Goal: Task Accomplishment & Management: Complete application form

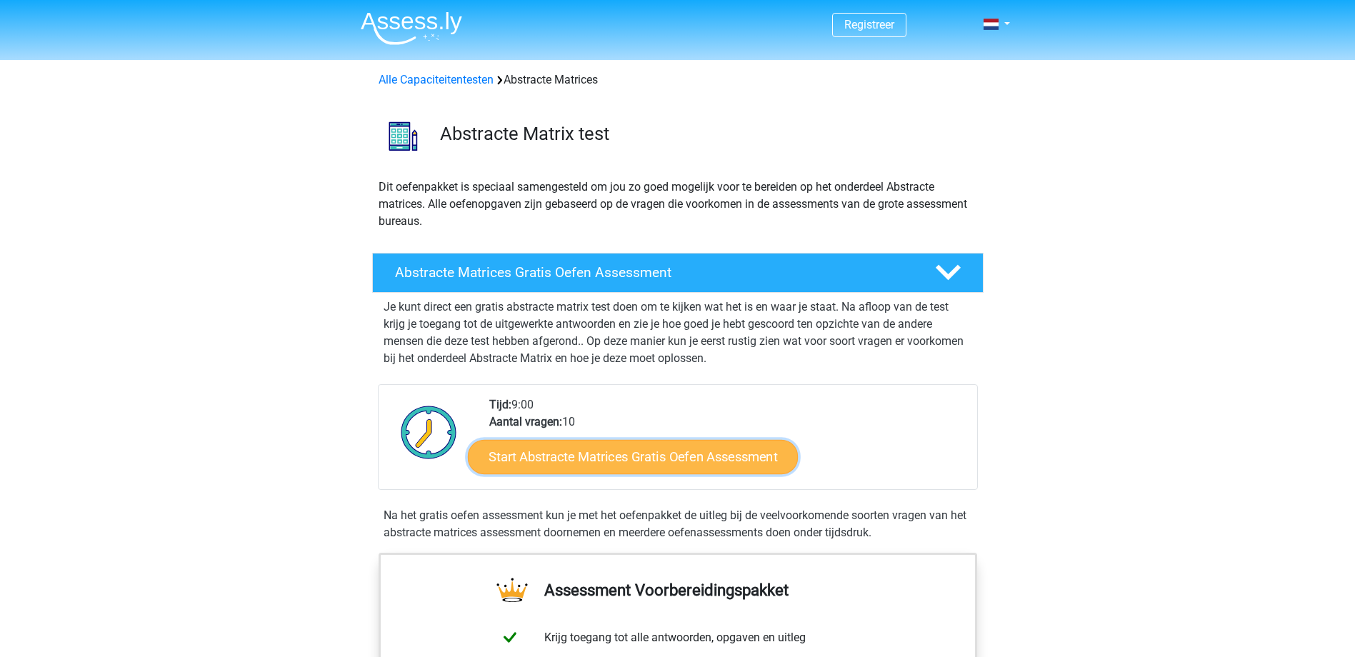
click at [668, 465] on link "Start Abstracte Matrices Gratis Oefen Assessment" at bounding box center [633, 456] width 330 height 34
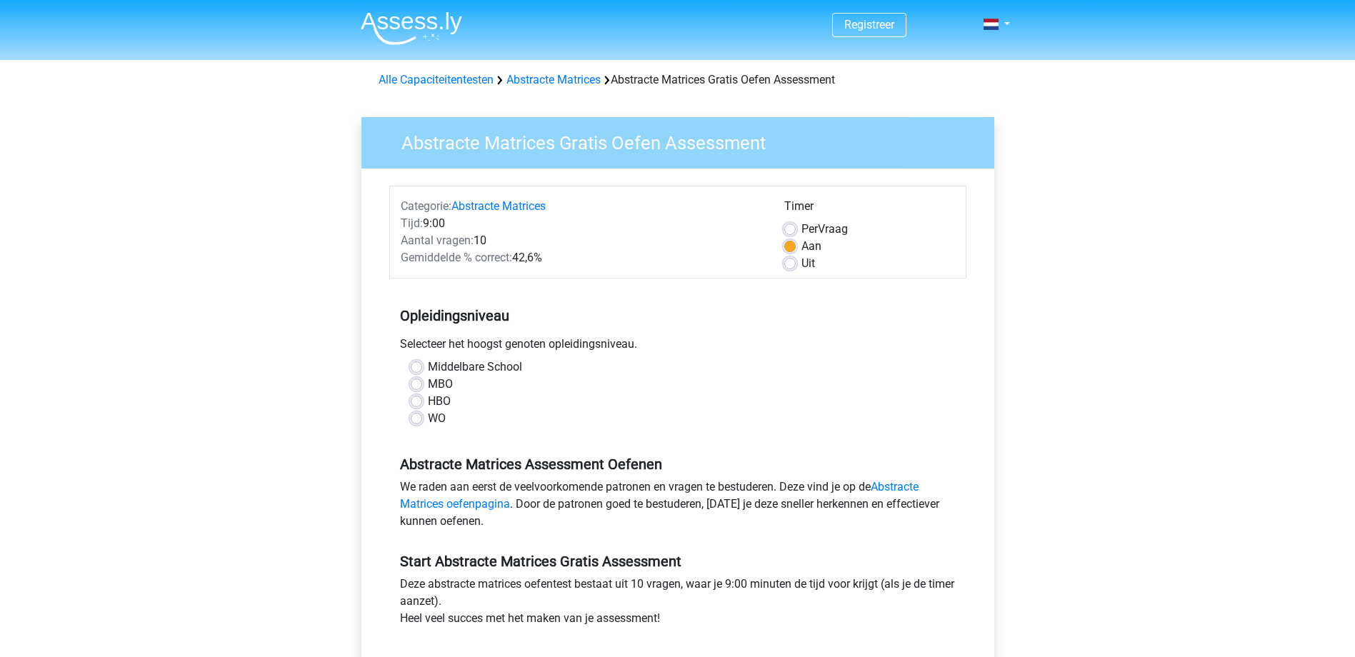
click at [428, 418] on label "WO" at bounding box center [437, 418] width 18 height 17
click at [417, 418] on input "WO" at bounding box center [416, 417] width 11 height 14
radio input "true"
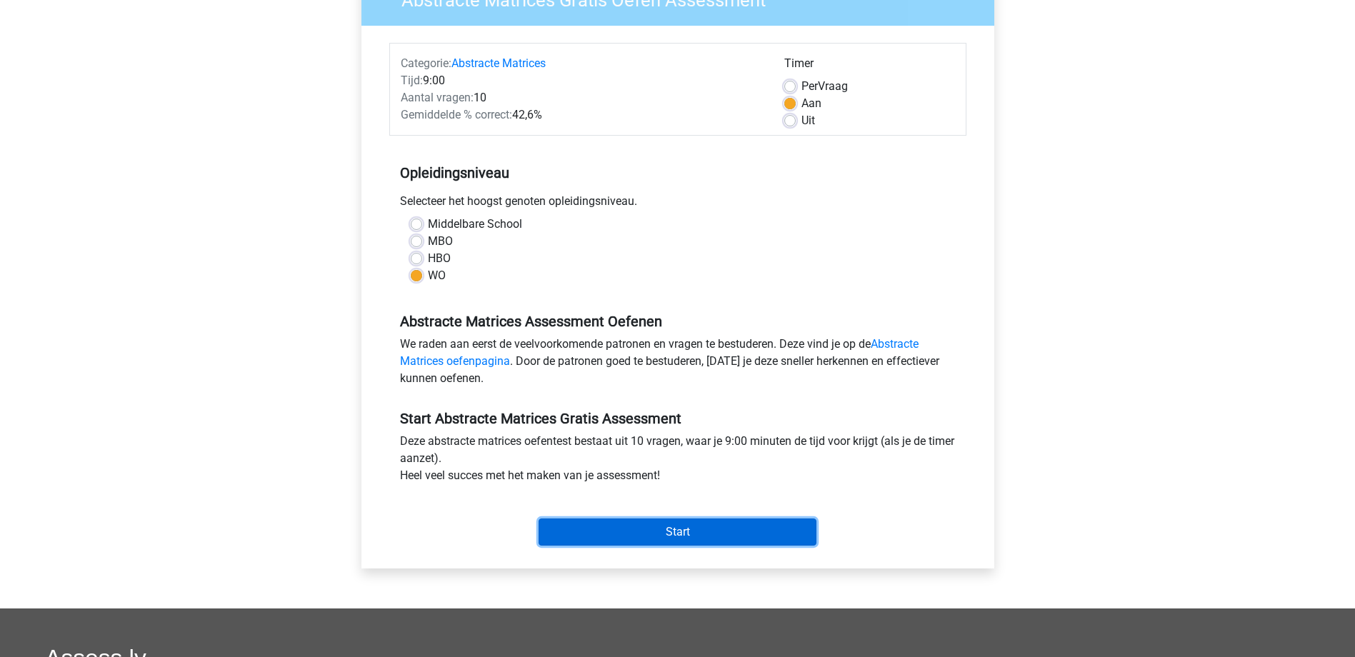
click at [697, 531] on input "Start" at bounding box center [678, 532] width 278 height 27
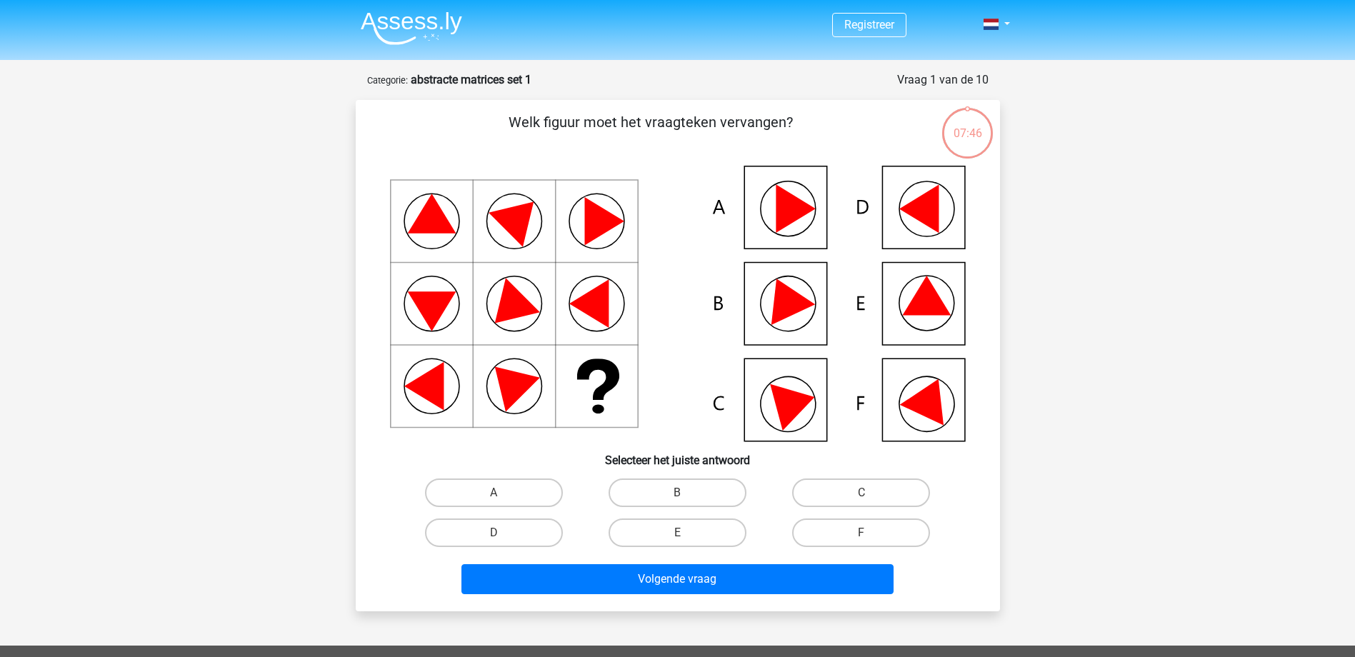
click at [791, 312] on icon at bounding box center [784, 297] width 61 height 56
click at [680, 489] on label "B" at bounding box center [678, 493] width 138 height 29
click at [680, 493] on input "B" at bounding box center [681, 497] width 9 height 9
radio input "true"
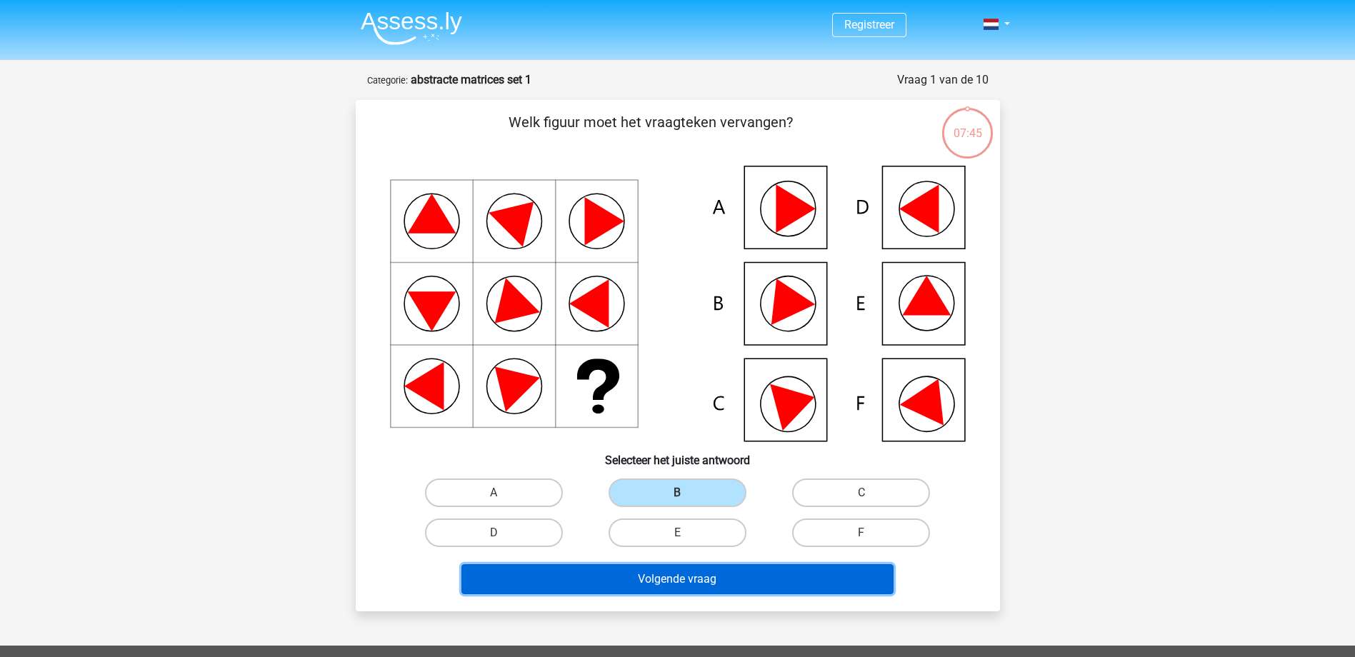
click at [688, 579] on button "Volgende vraag" at bounding box center [678, 579] width 432 height 30
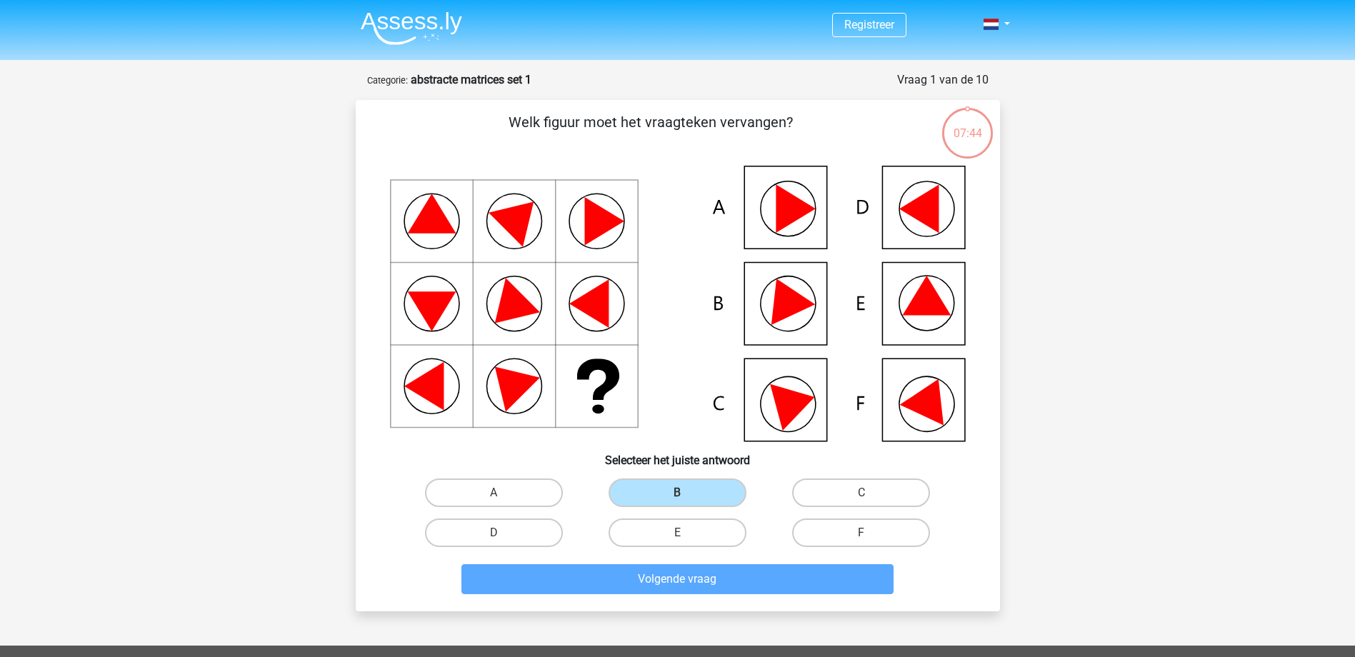
scroll to position [71, 0]
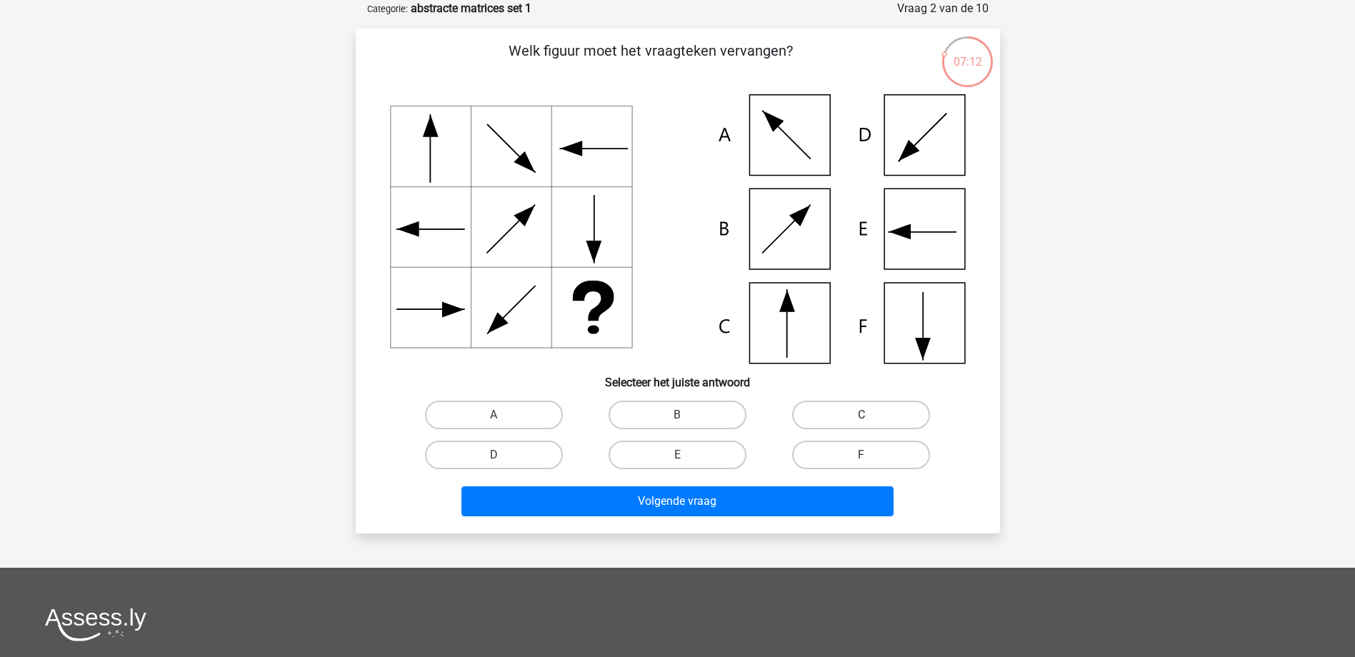
click at [854, 414] on label "C" at bounding box center [861, 415] width 138 height 29
click at [862, 415] on input "C" at bounding box center [866, 419] width 9 height 9
radio input "true"
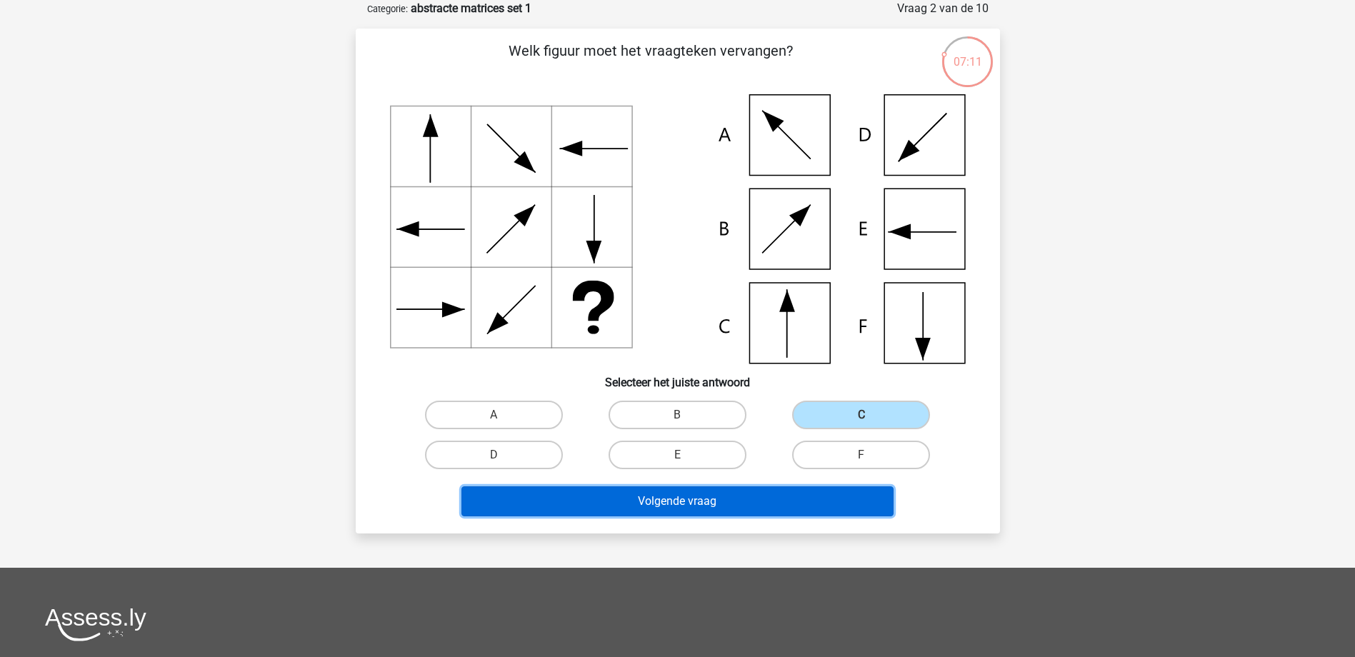
click at [691, 505] on button "Volgende vraag" at bounding box center [678, 502] width 432 height 30
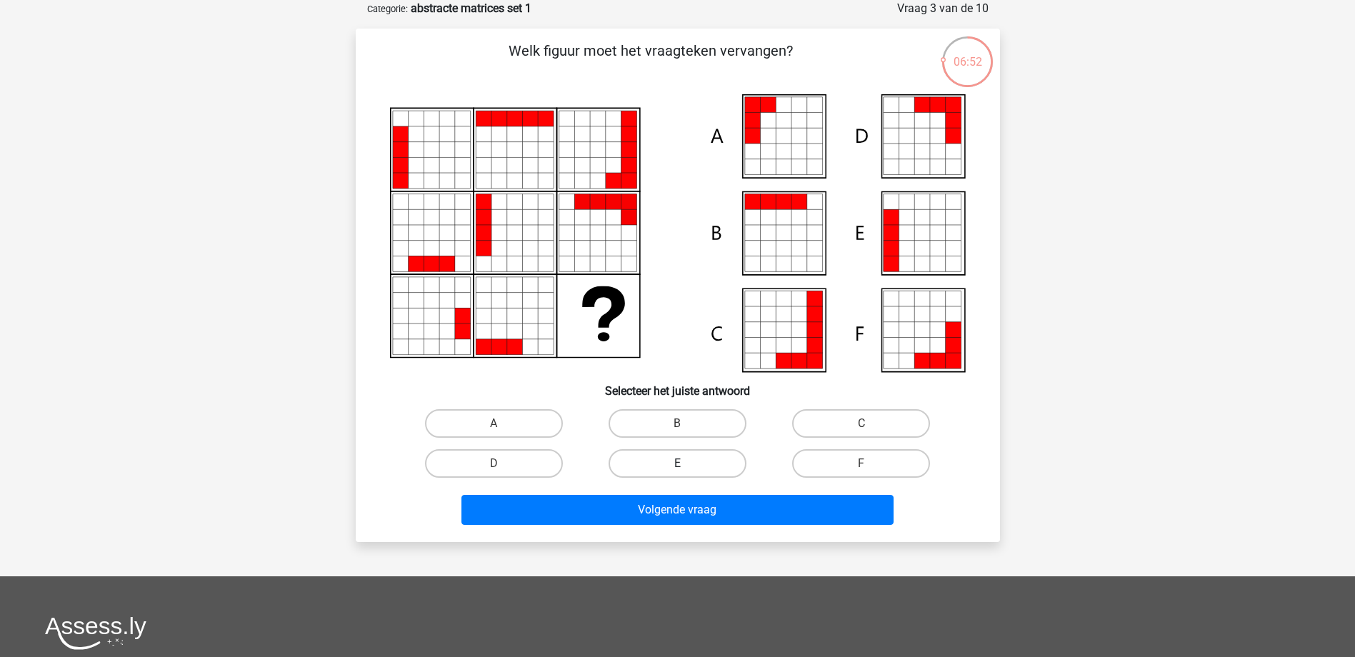
click at [641, 467] on label "E" at bounding box center [678, 463] width 138 height 29
click at [677, 467] on input "E" at bounding box center [681, 468] width 9 height 9
radio input "true"
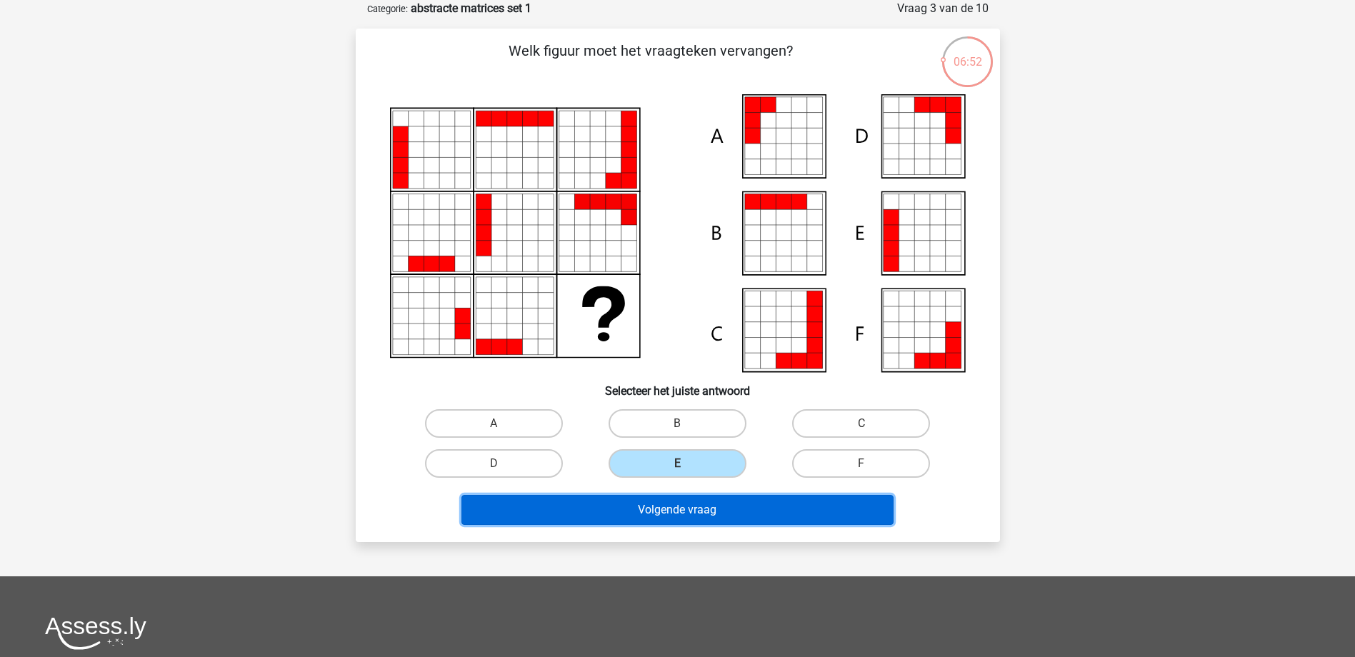
click at [668, 503] on button "Volgende vraag" at bounding box center [678, 510] width 432 height 30
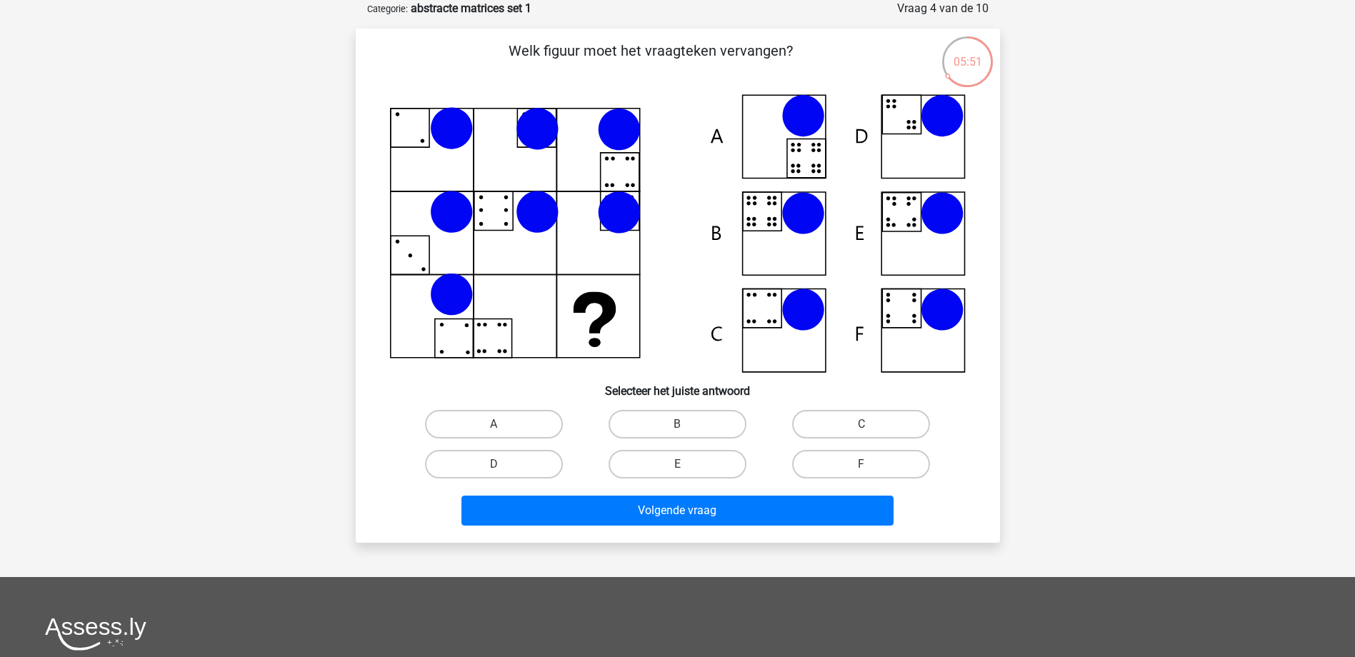
click at [687, 428] on input "B" at bounding box center [681, 428] width 9 height 9
radio input "true"
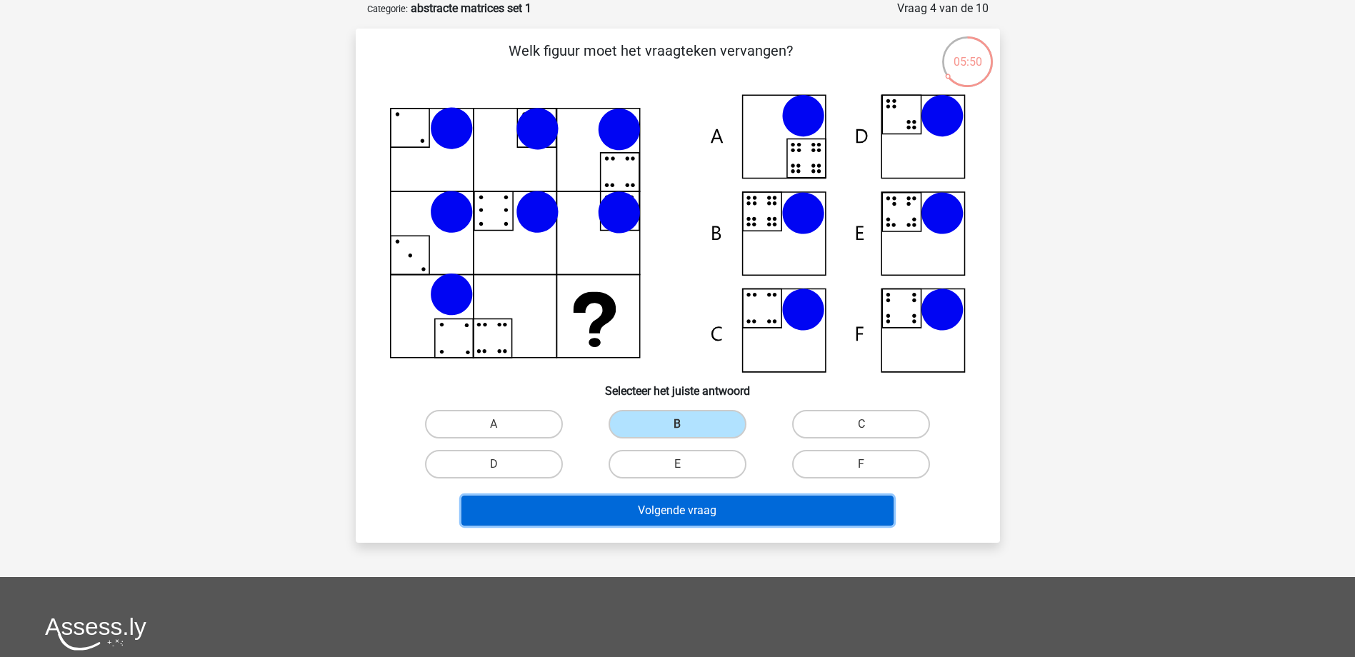
click at [732, 509] on button "Volgende vraag" at bounding box center [678, 511] width 432 height 30
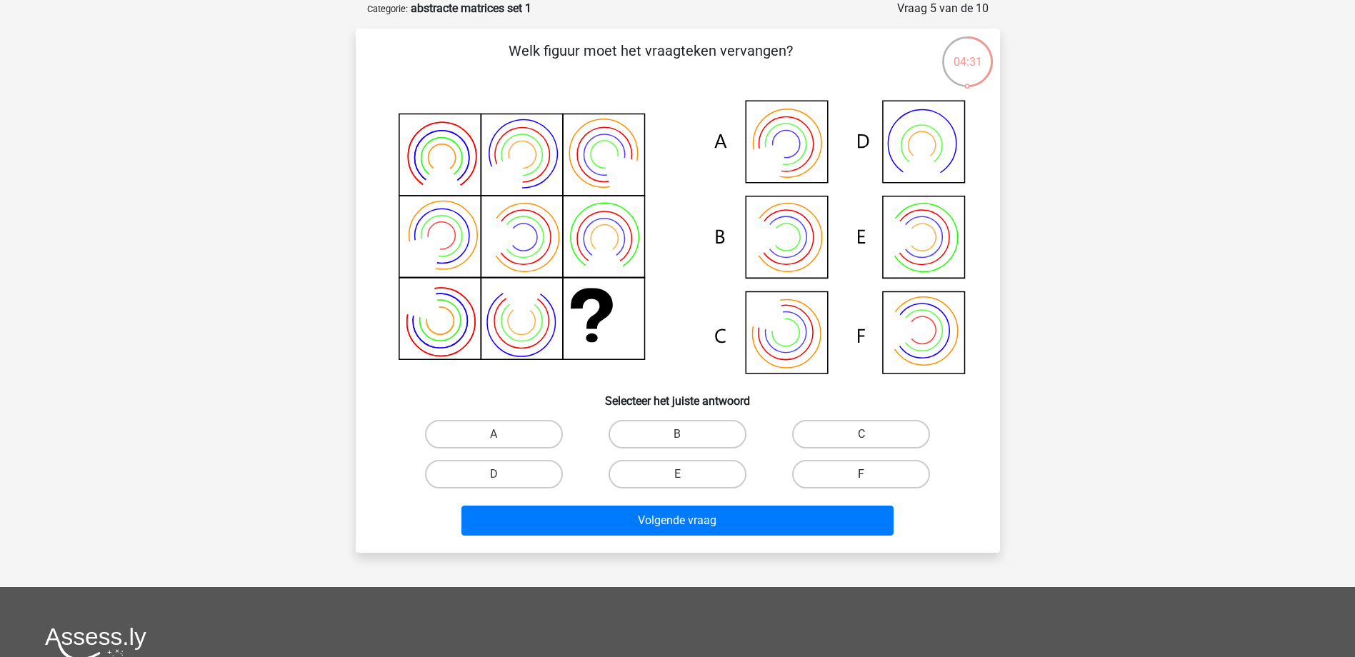
click at [882, 472] on label "F" at bounding box center [861, 474] width 138 height 29
click at [871, 474] on input "F" at bounding box center [866, 478] width 9 height 9
radio input "true"
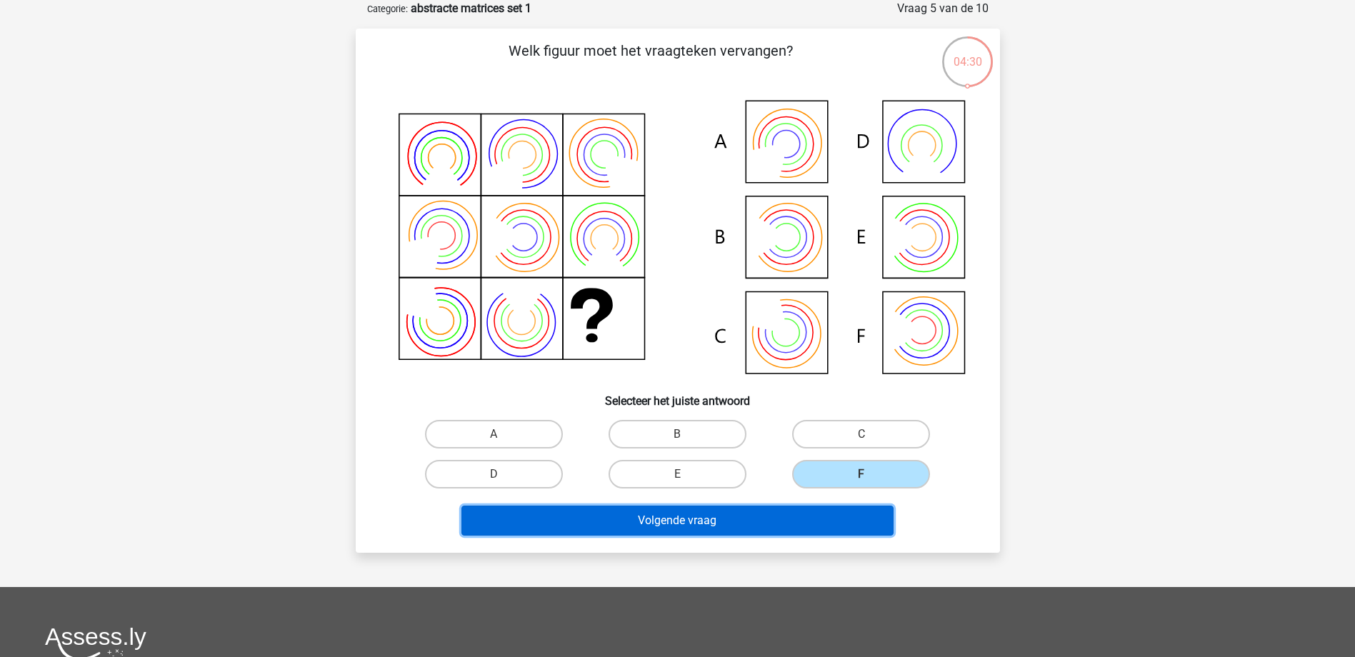
click at [793, 517] on button "Volgende vraag" at bounding box center [678, 521] width 432 height 30
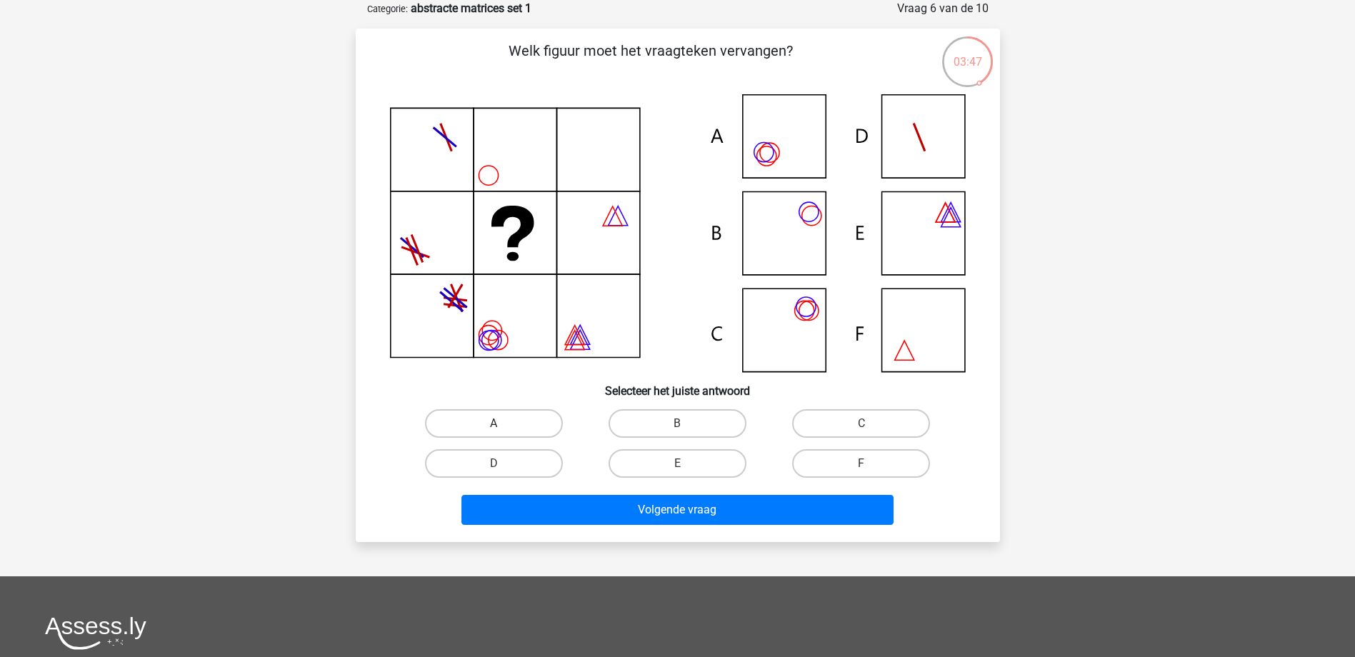
click at [506, 434] on label "A" at bounding box center [494, 423] width 138 height 29
click at [503, 433] on input "A" at bounding box center [498, 428] width 9 height 9
radio input "true"
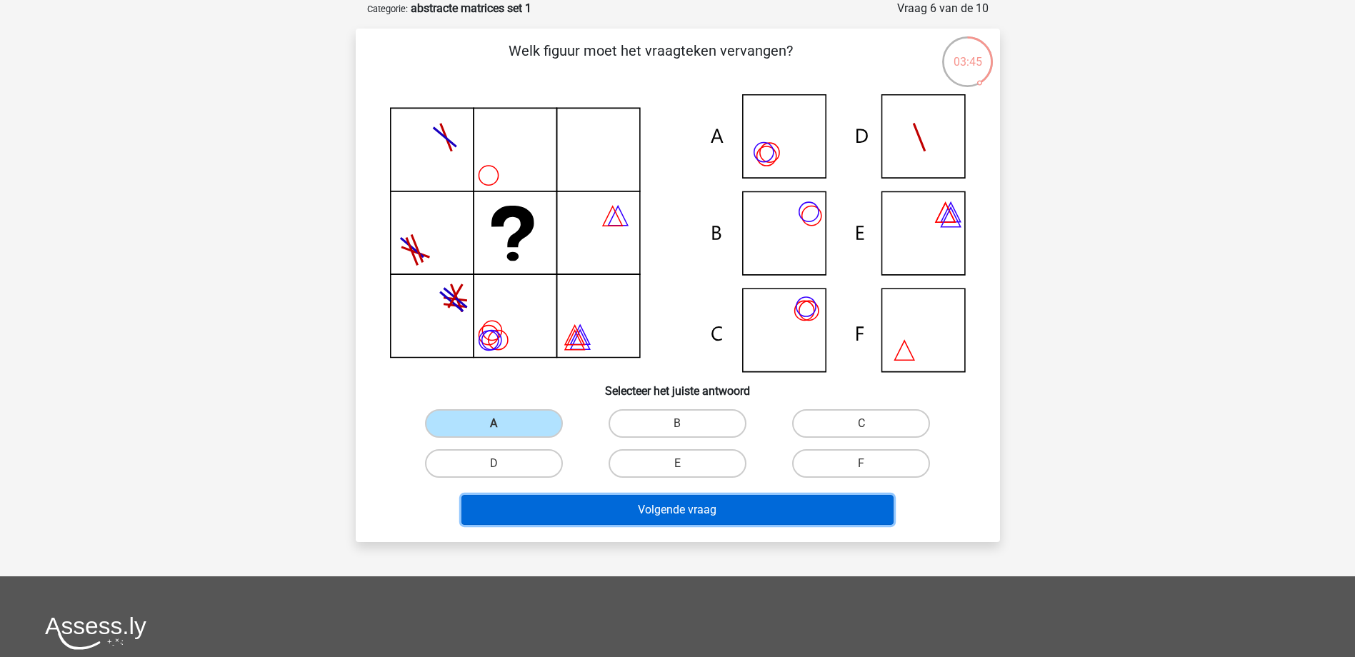
click at [671, 508] on button "Volgende vraag" at bounding box center [678, 510] width 432 height 30
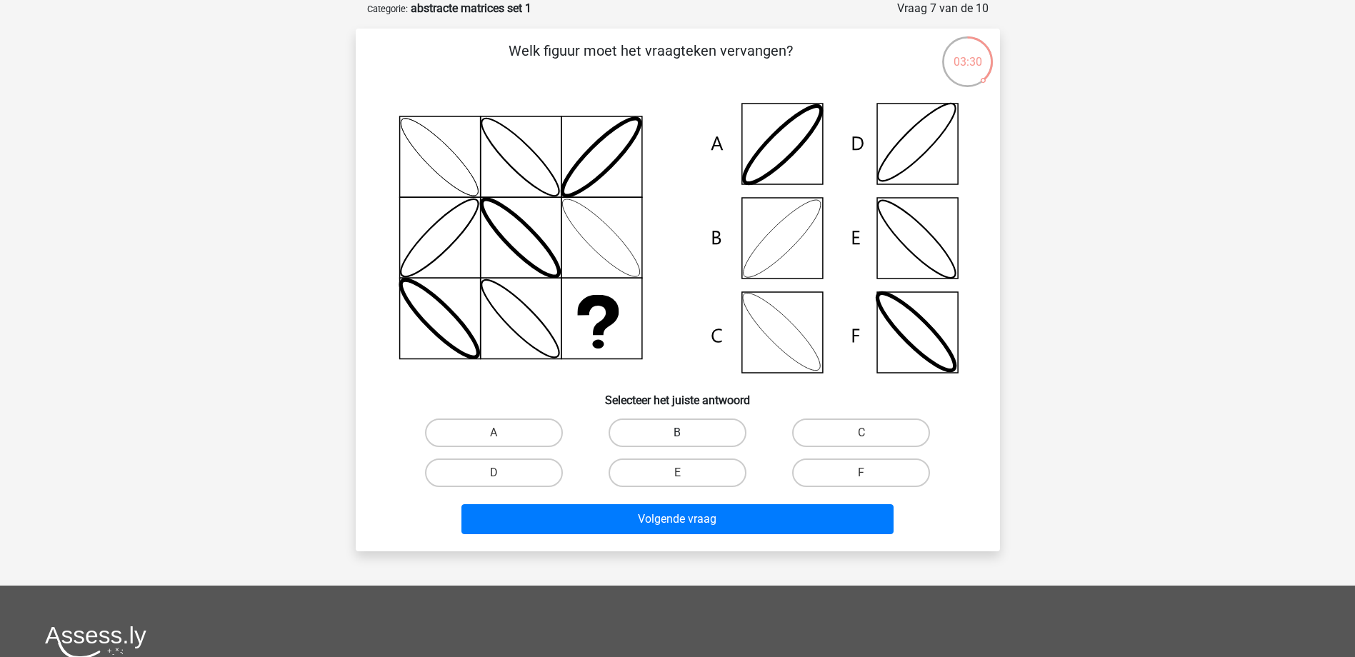
click at [711, 440] on label "B" at bounding box center [678, 433] width 138 height 29
click at [687, 440] on input "B" at bounding box center [681, 437] width 9 height 9
radio input "true"
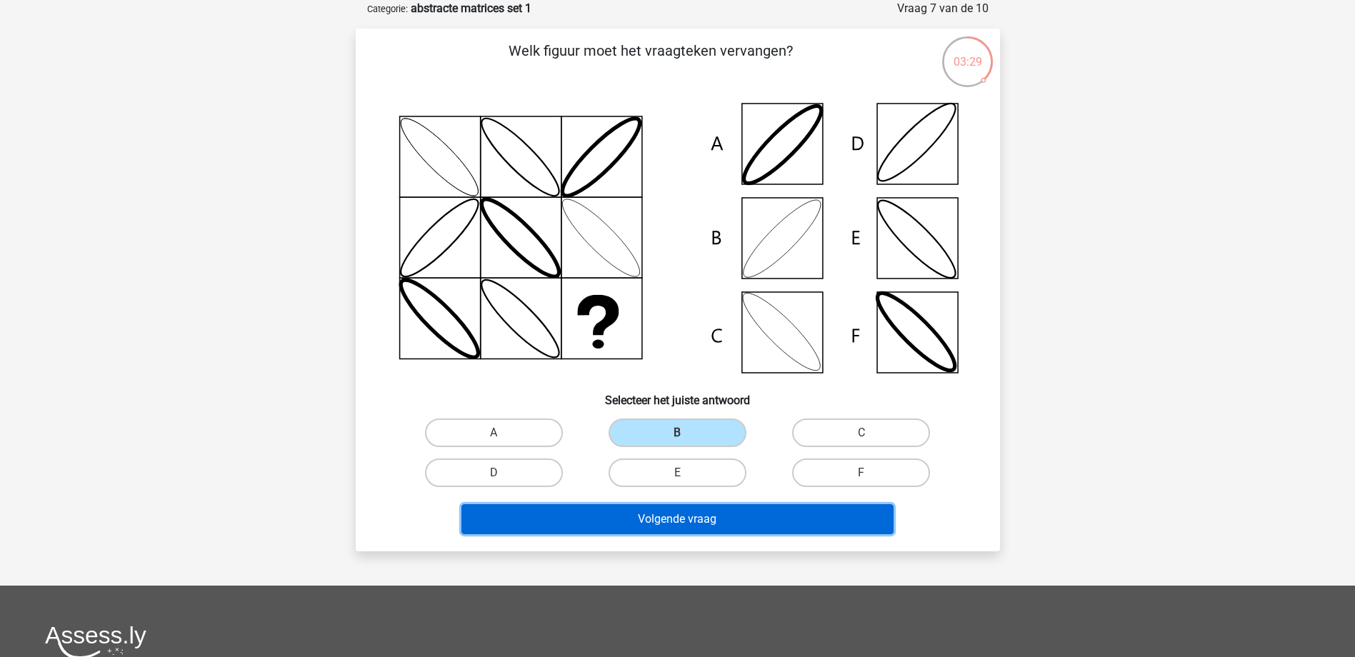
click at [681, 518] on button "Volgende vraag" at bounding box center [678, 519] width 432 height 30
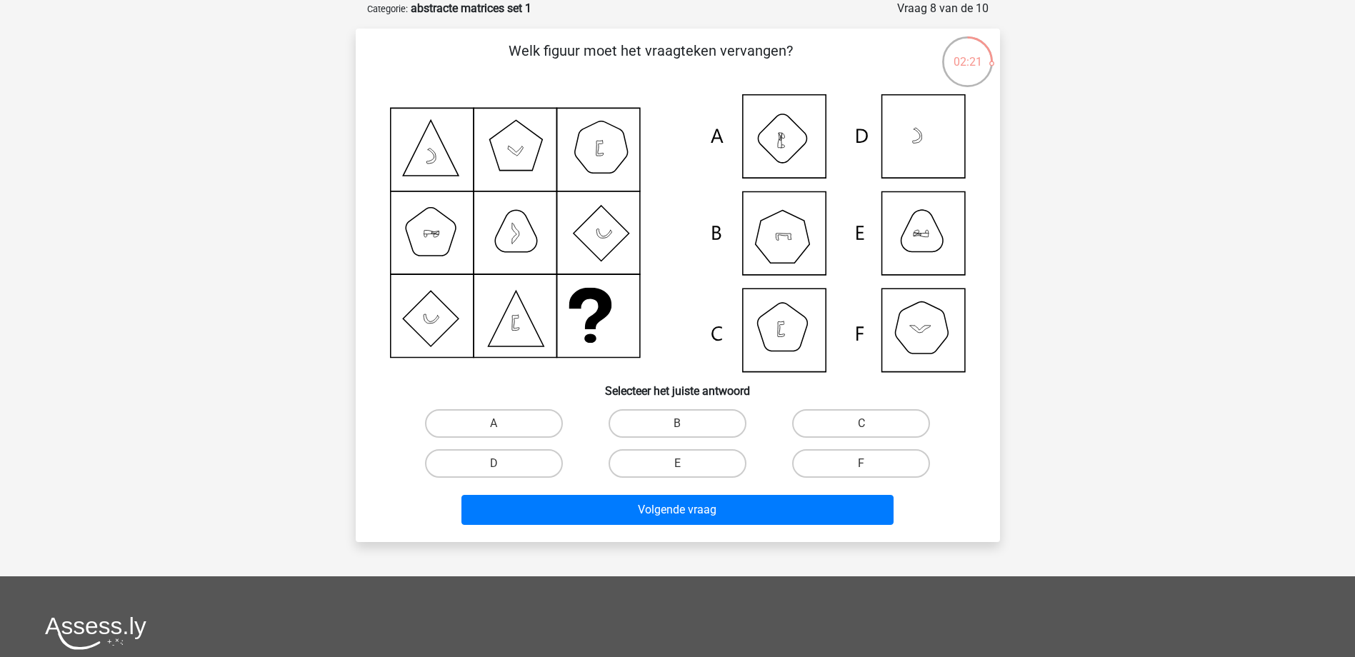
click at [702, 439] on div "B" at bounding box center [678, 424] width 184 height 40
click at [704, 425] on label "B" at bounding box center [678, 423] width 138 height 29
click at [687, 425] on input "B" at bounding box center [681, 428] width 9 height 9
radio input "true"
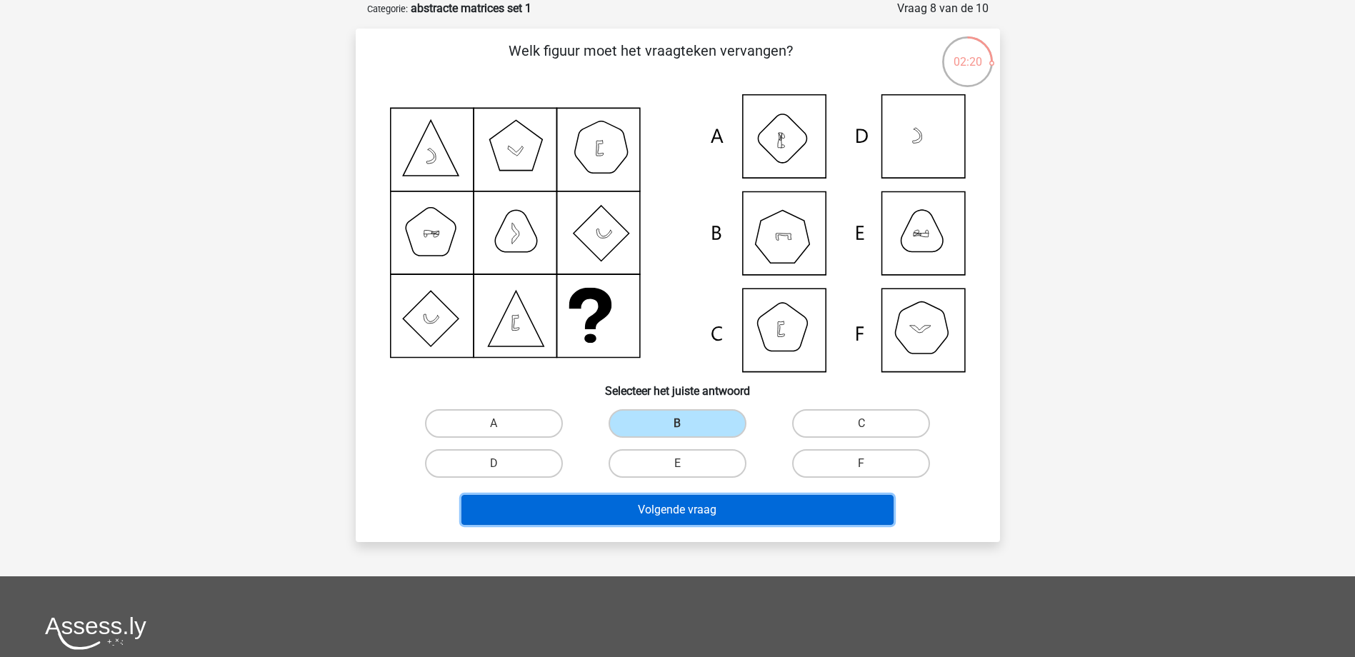
click at [698, 515] on button "Volgende vraag" at bounding box center [678, 510] width 432 height 30
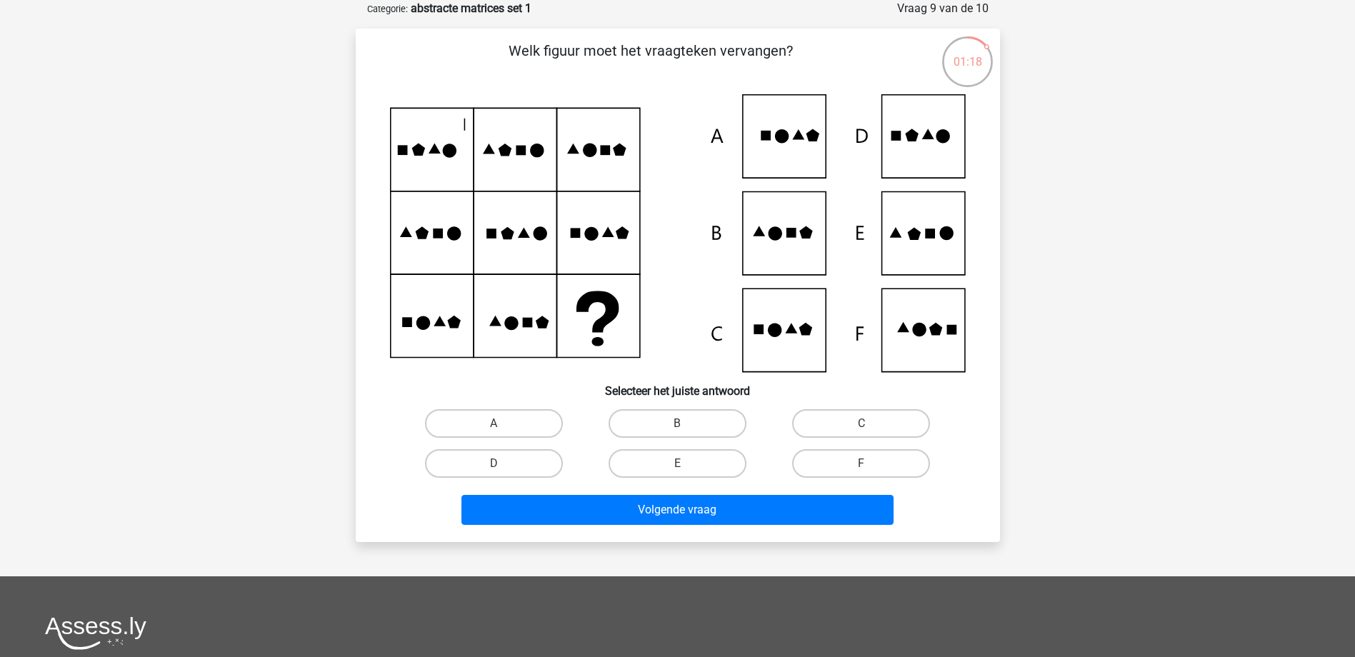
click at [929, 236] on icon at bounding box center [930, 234] width 10 height 10
click at [673, 463] on label "E" at bounding box center [678, 463] width 138 height 29
click at [677, 464] on input "E" at bounding box center [681, 468] width 9 height 9
radio input "true"
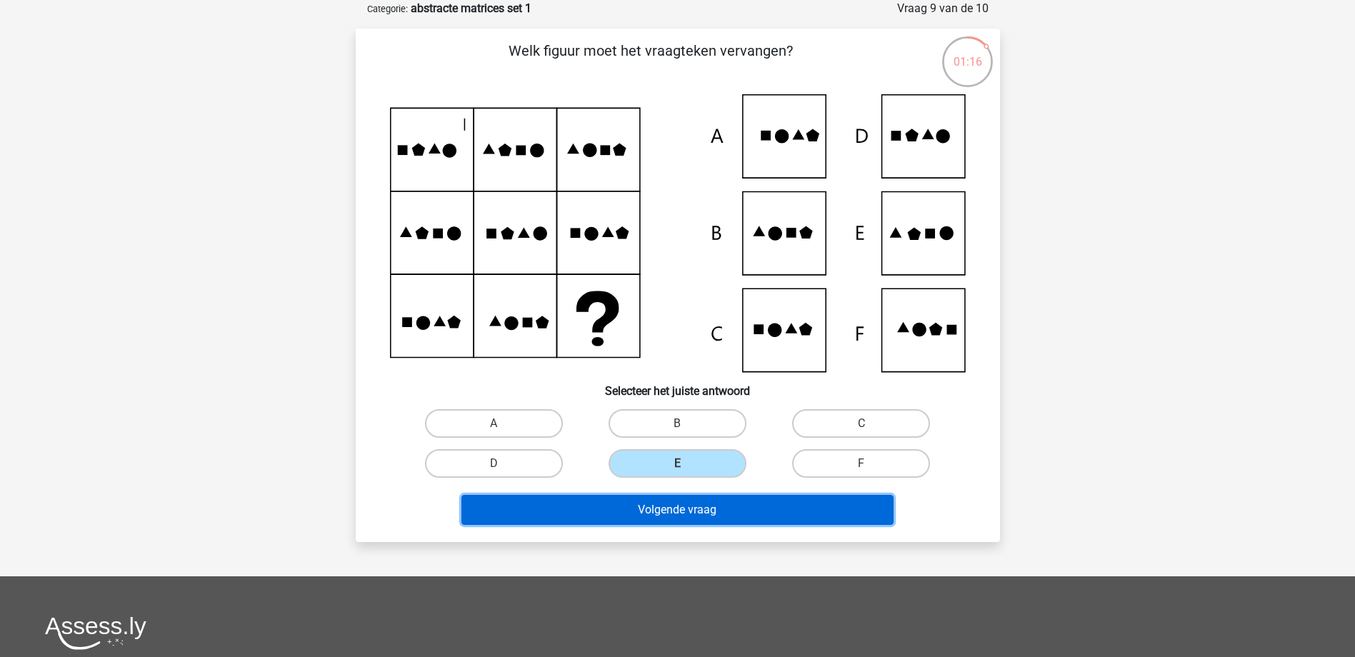
click at [675, 499] on button "Volgende vraag" at bounding box center [678, 510] width 432 height 30
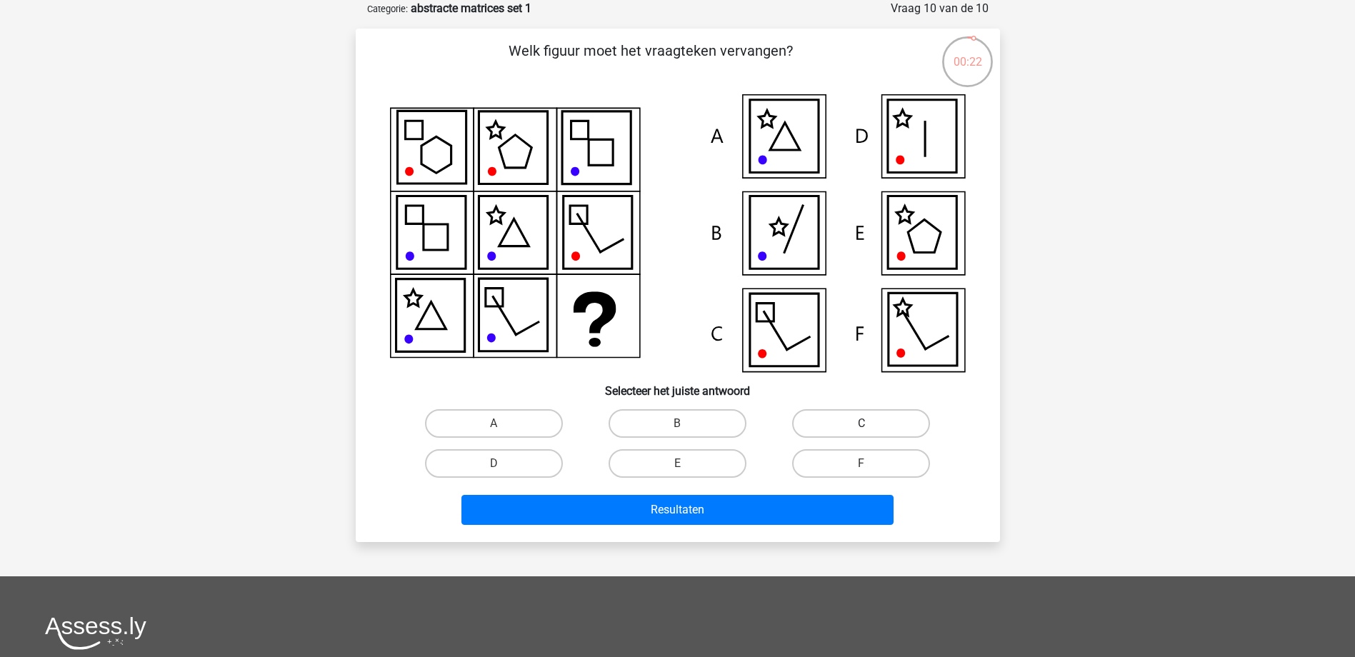
click at [891, 421] on label "C" at bounding box center [861, 423] width 138 height 29
click at [871, 424] on input "C" at bounding box center [866, 428] width 9 height 9
radio input "true"
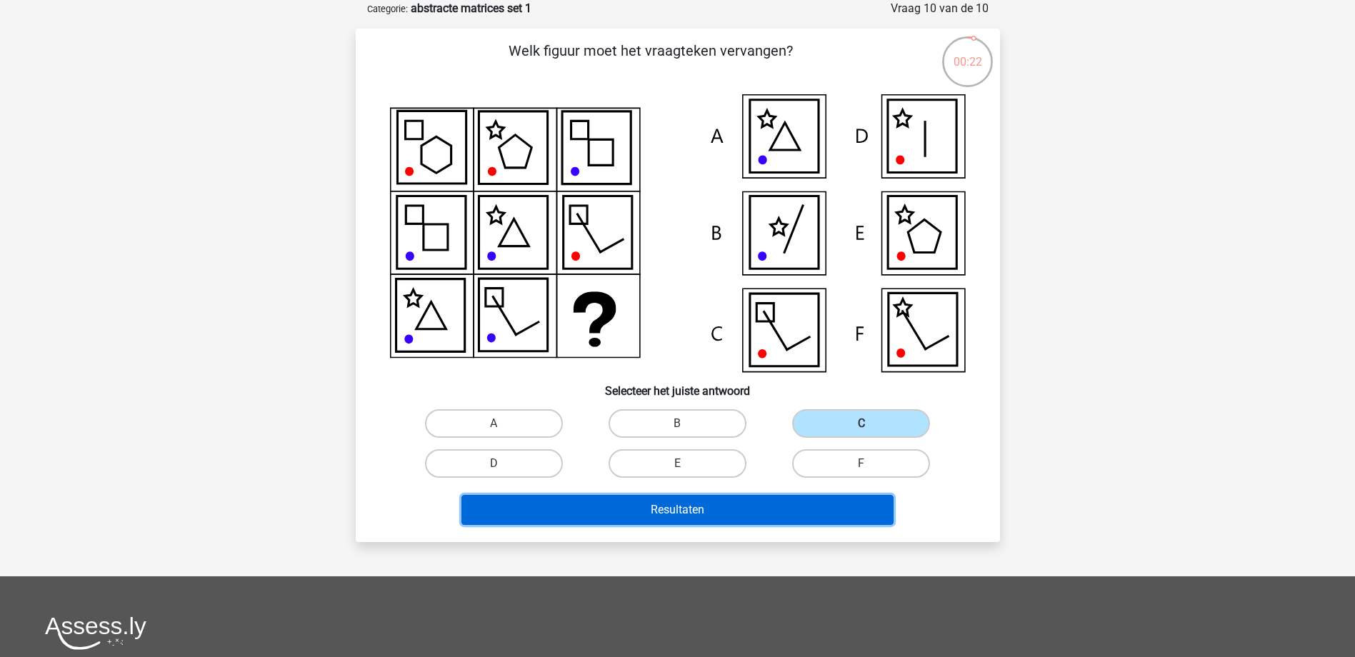
click at [707, 506] on button "Resultaten" at bounding box center [678, 510] width 432 height 30
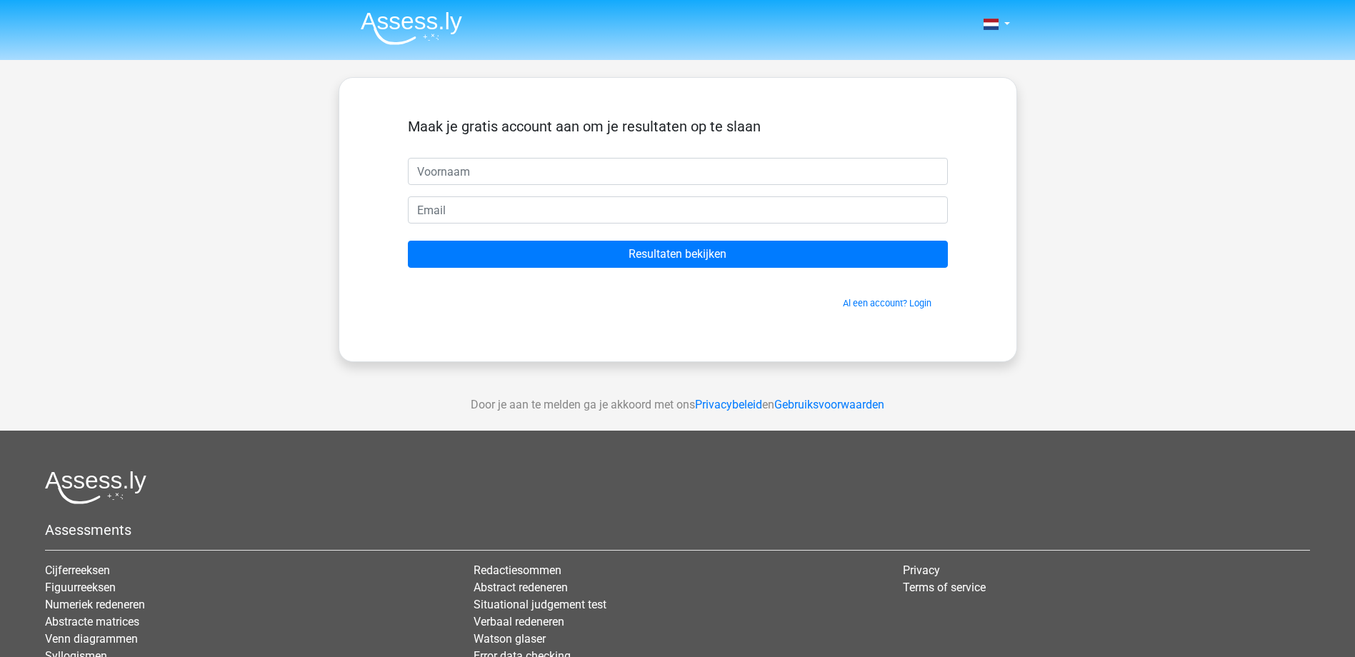
click at [512, 178] on input "text" at bounding box center [678, 171] width 540 height 27
type input "stef"
click at [451, 207] on input "email" at bounding box center [678, 209] width 540 height 27
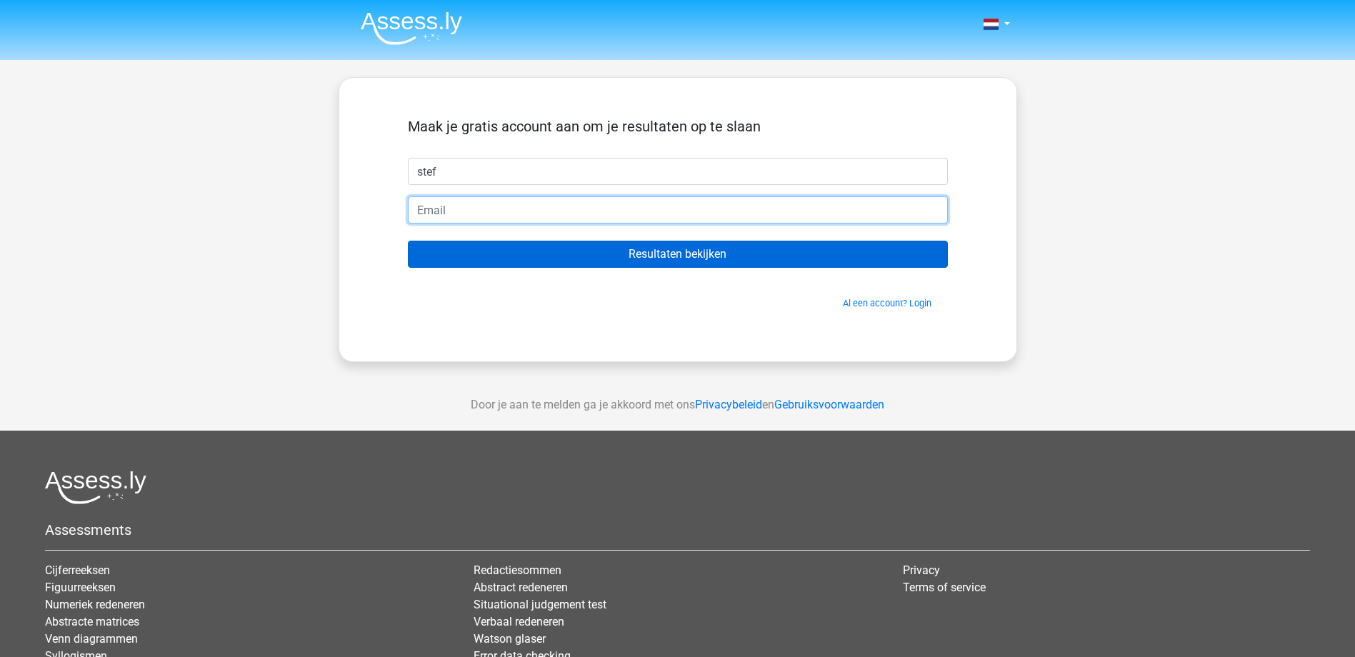
type input "s.van.de.weygaert@moore-drv.nl"
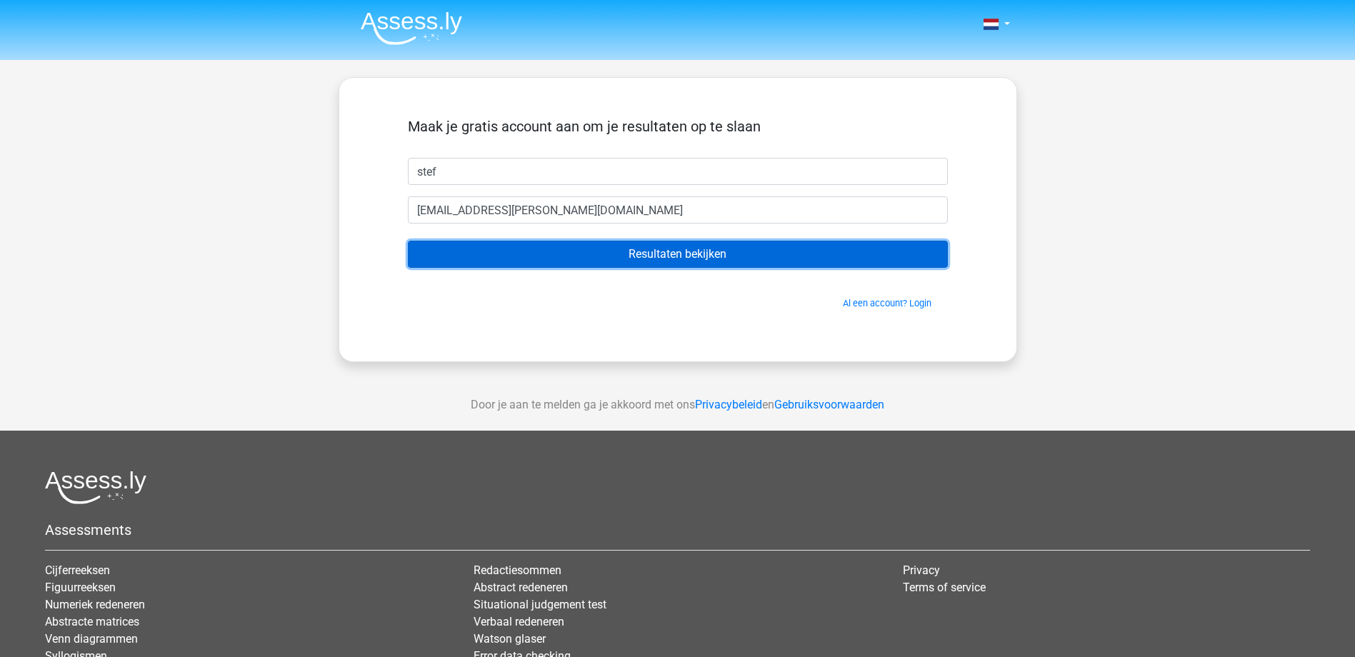
click at [622, 247] on input "Resultaten bekijken" at bounding box center [678, 254] width 540 height 27
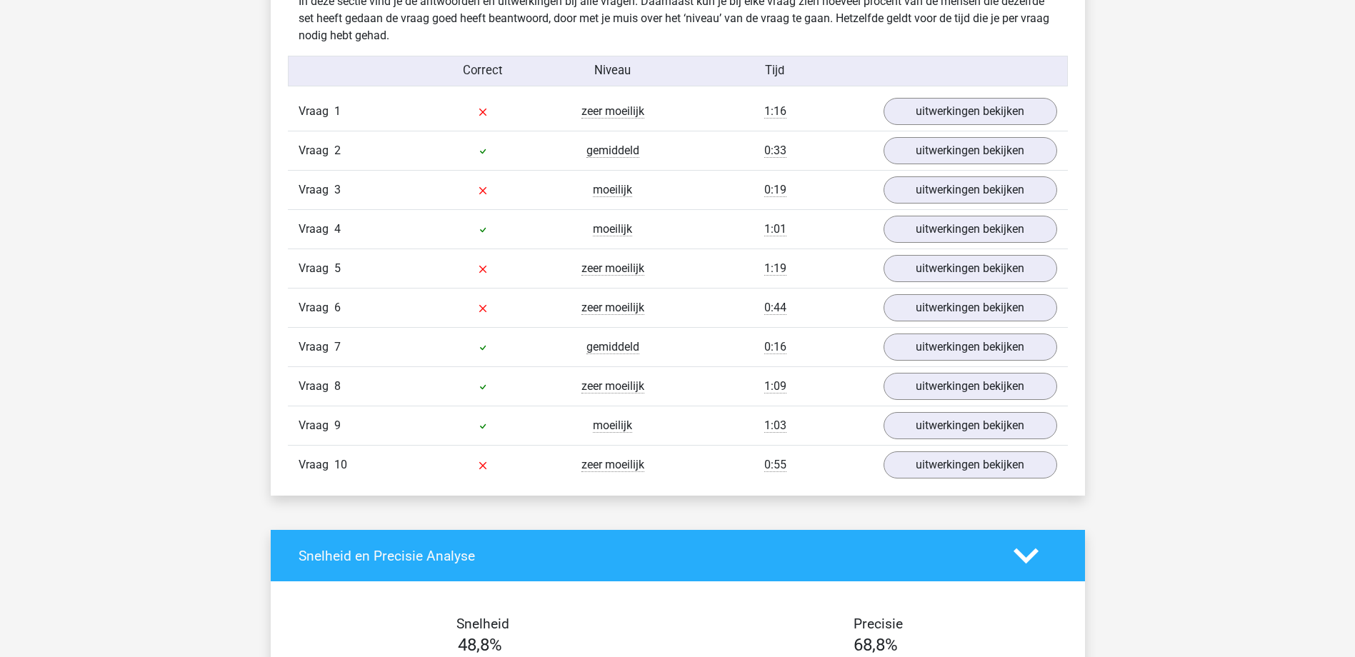
scroll to position [1072, 0]
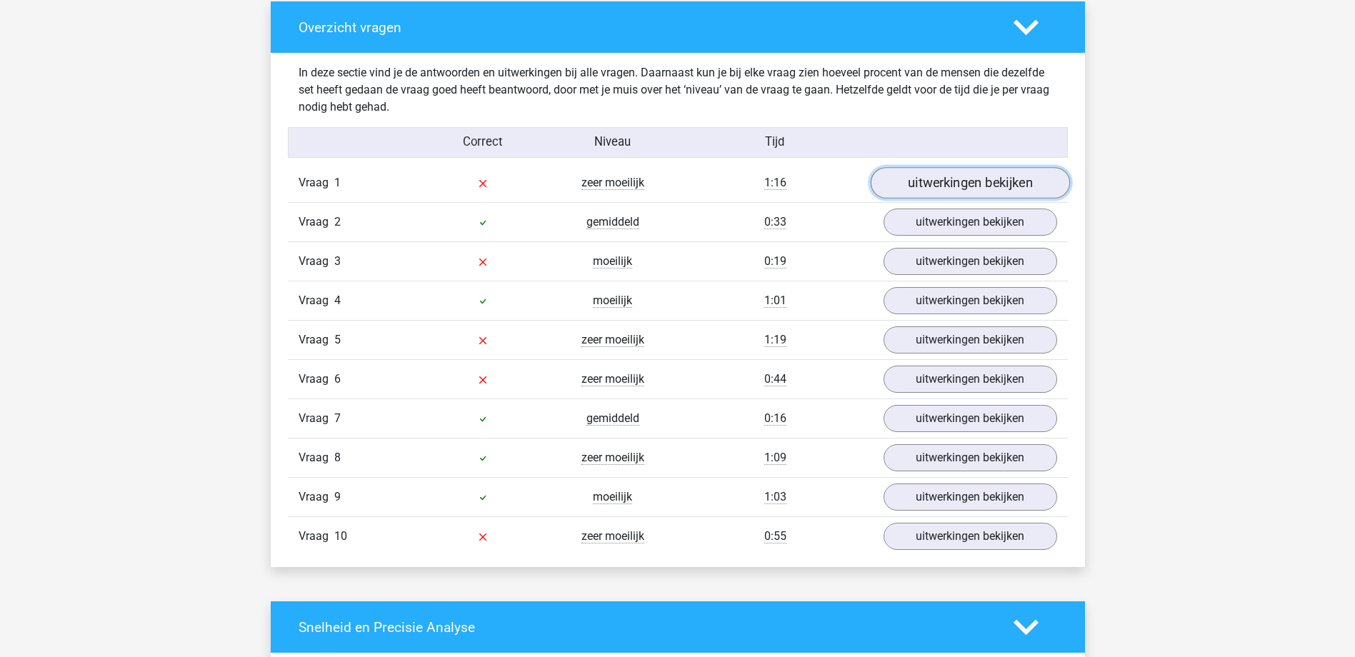
click at [929, 191] on link "uitwerkingen bekijken" at bounding box center [969, 183] width 199 height 31
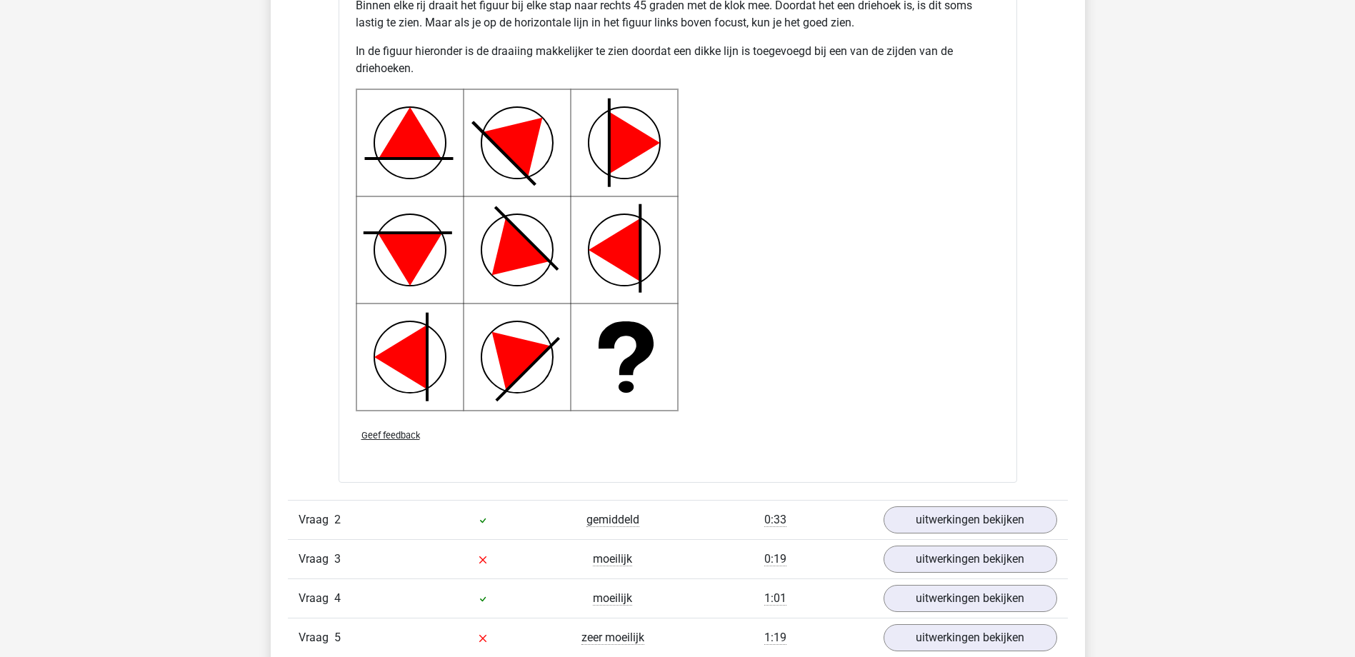
scroll to position [2072, 0]
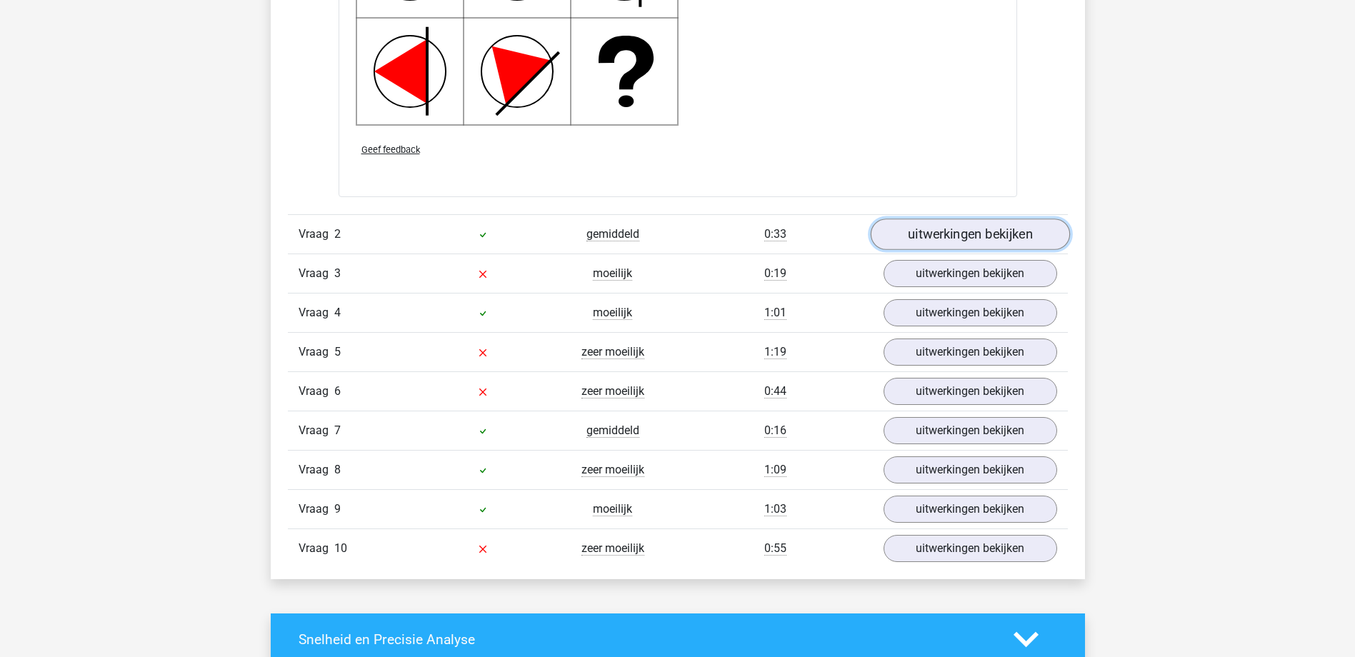
click at [982, 234] on link "uitwerkingen bekijken" at bounding box center [969, 234] width 199 height 31
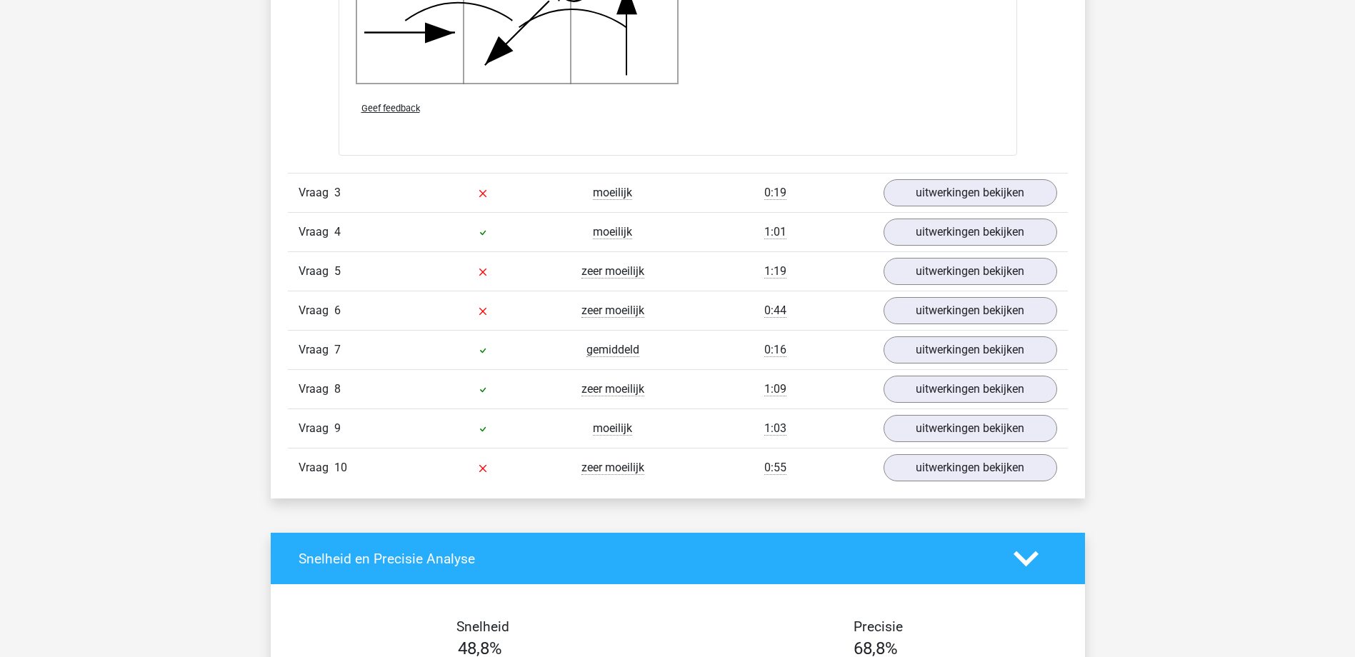
scroll to position [3215, 0]
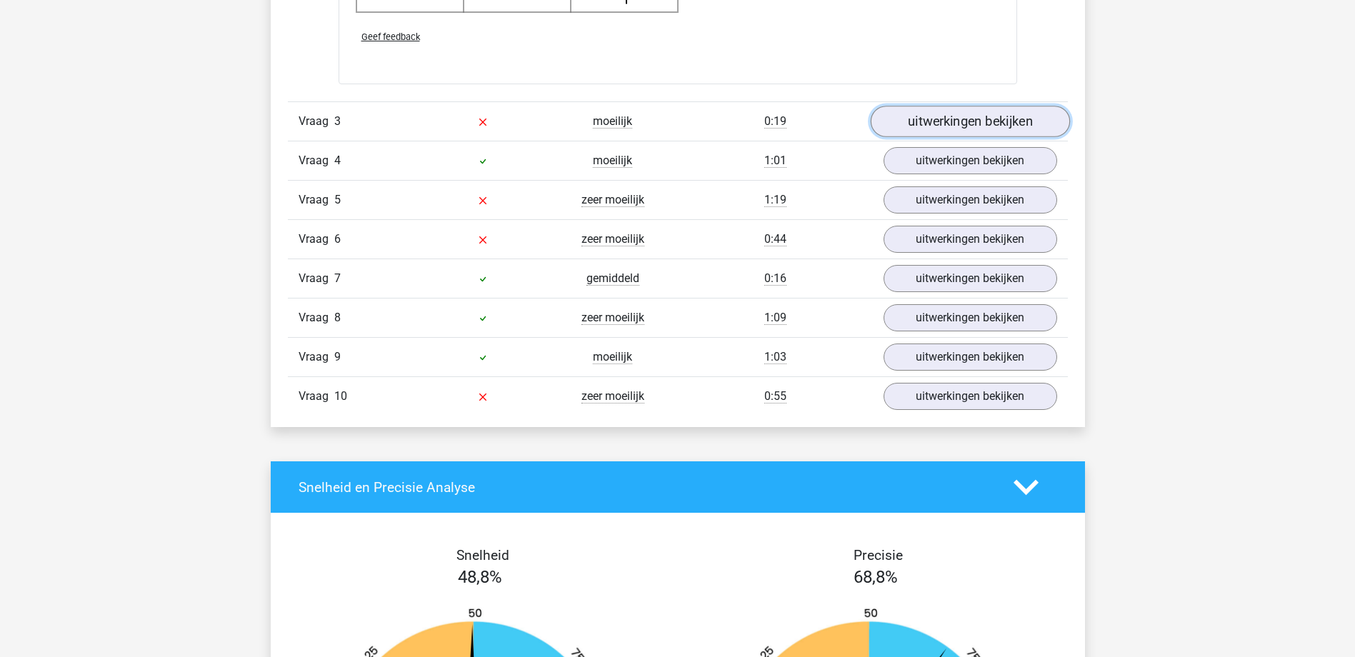
click at [926, 124] on link "uitwerkingen bekijken" at bounding box center [969, 121] width 199 height 31
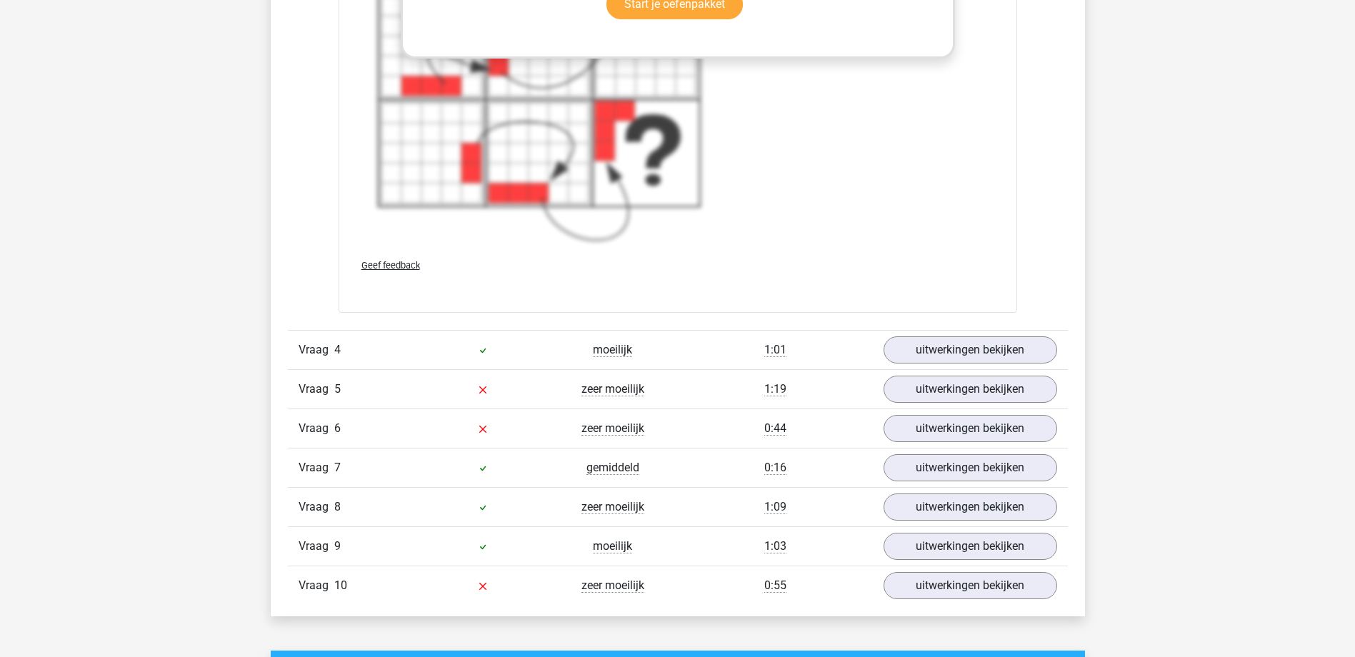
scroll to position [4215, 0]
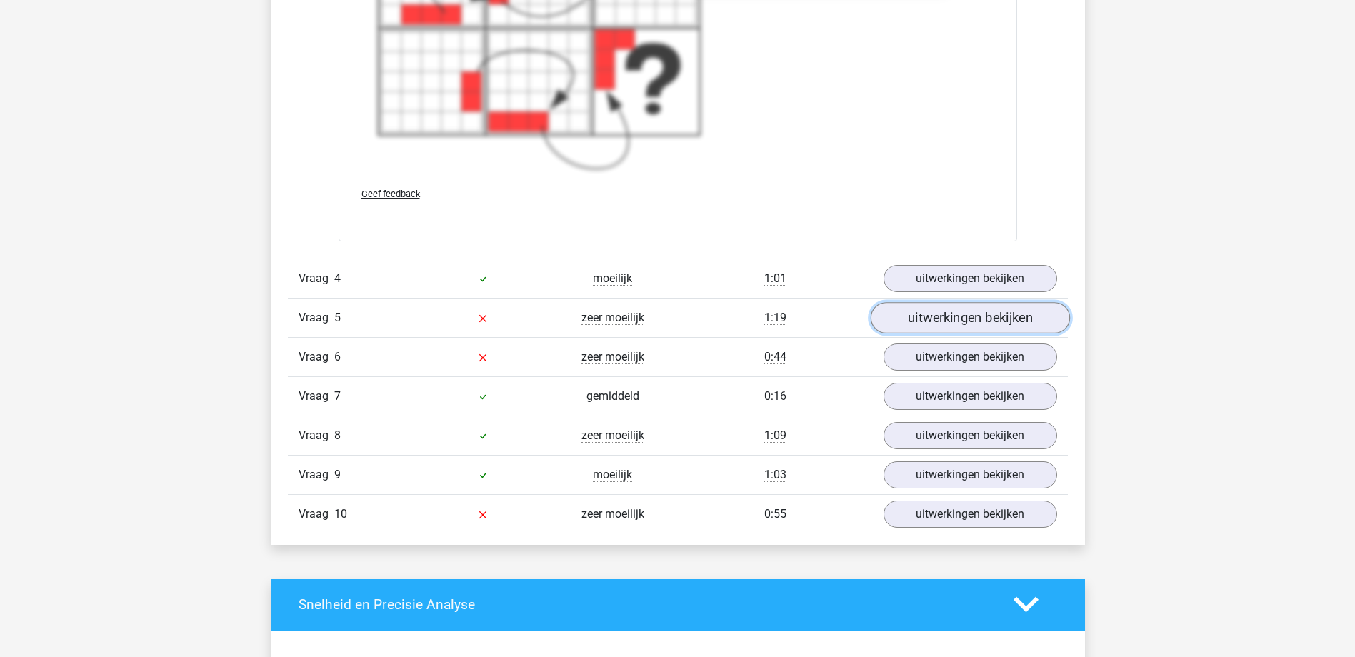
click at [934, 318] on link "uitwerkingen bekijken" at bounding box center [969, 317] width 199 height 31
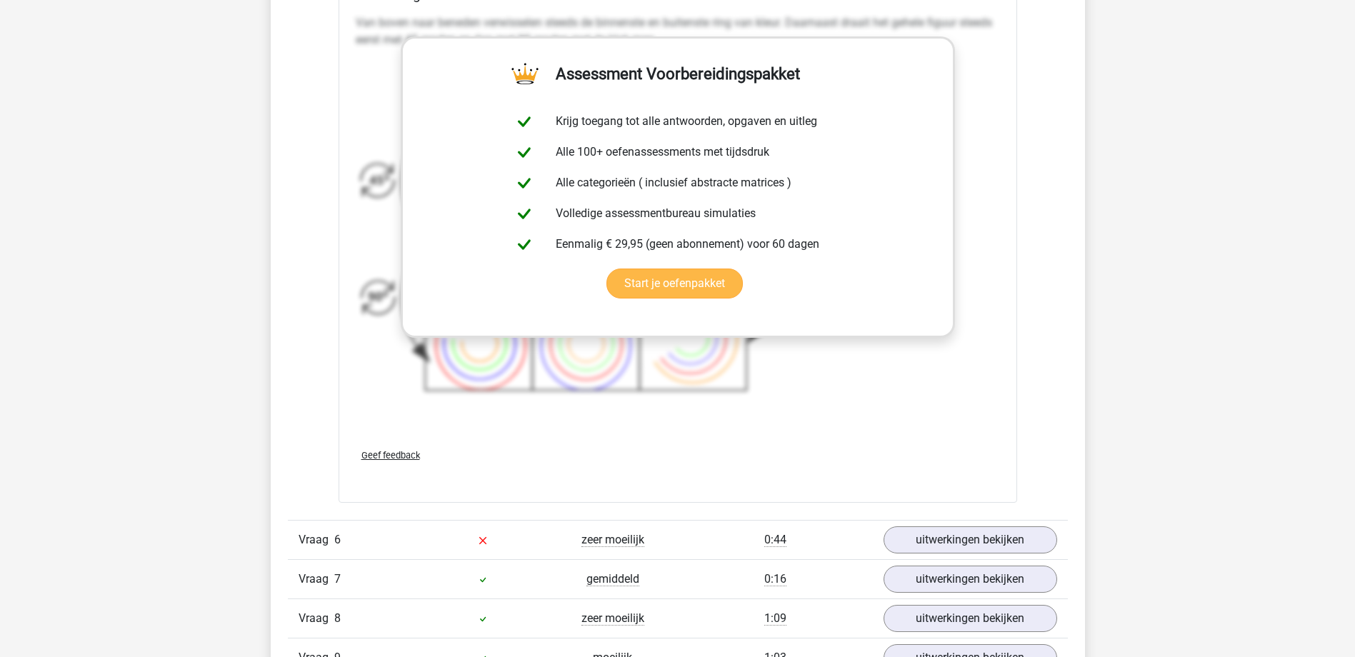
scroll to position [5287, 0]
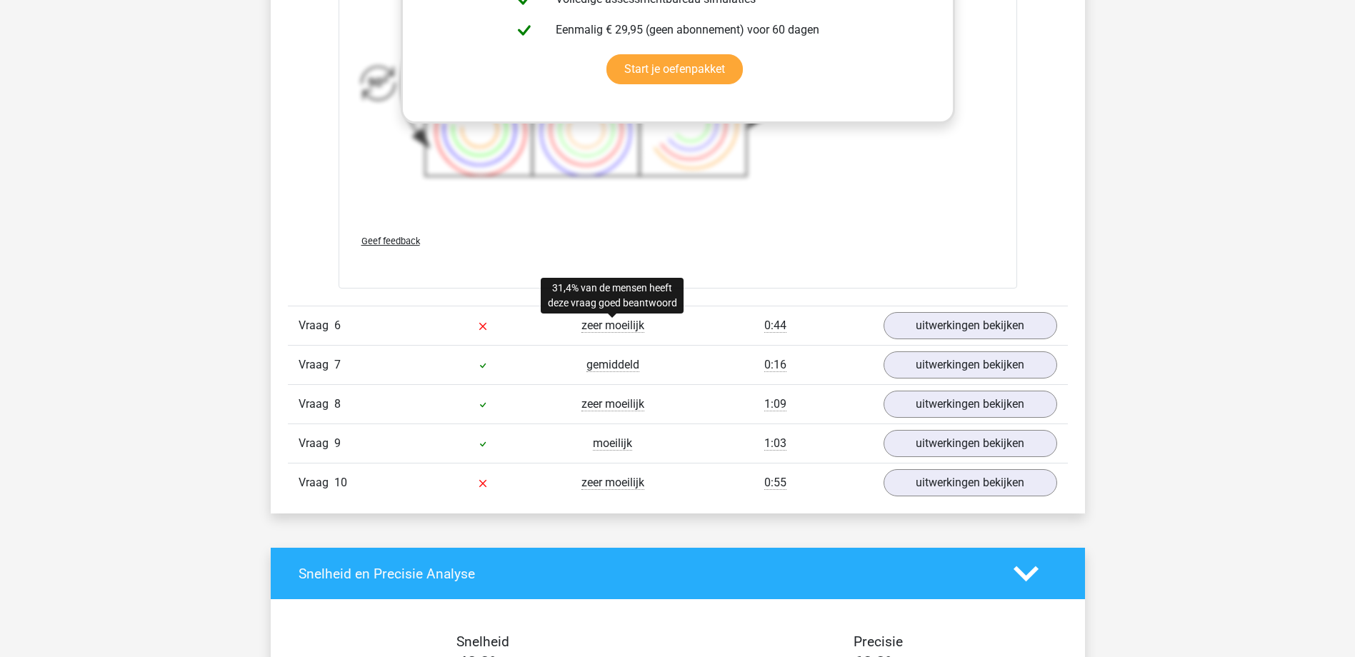
click at [607, 325] on span "zeer moeilijk" at bounding box center [613, 326] width 63 height 14
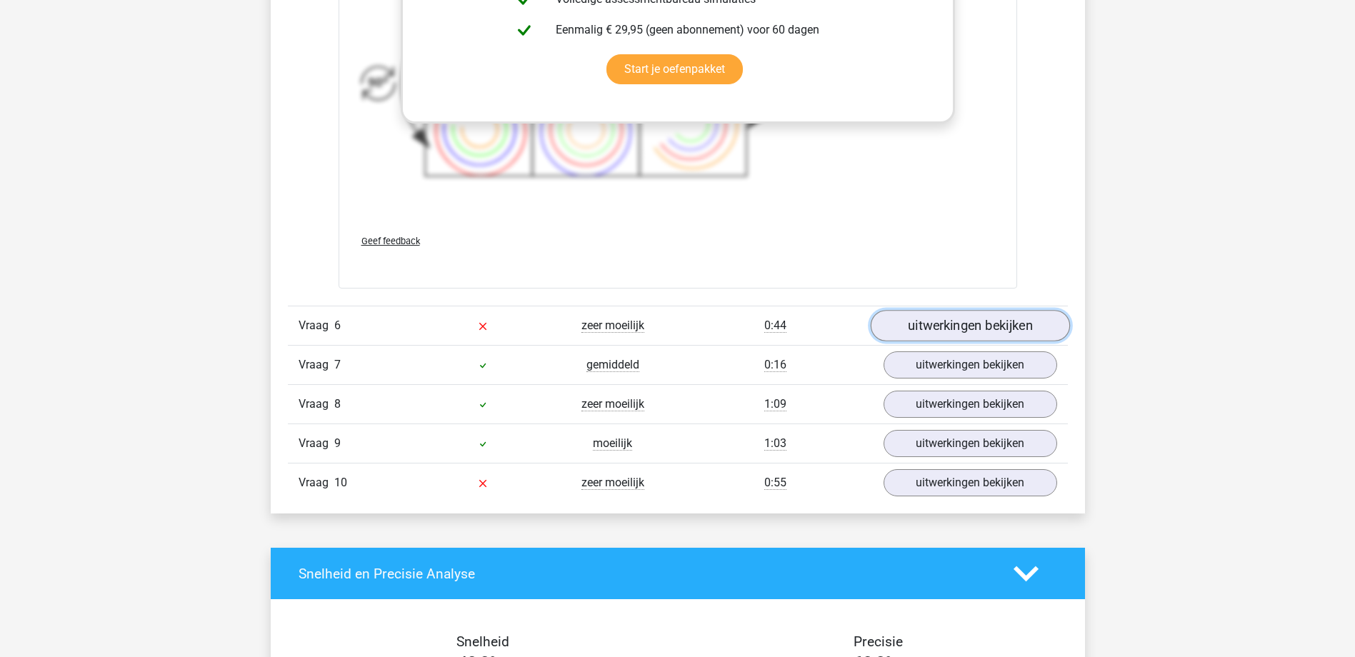
click at [934, 325] on link "uitwerkingen bekijken" at bounding box center [969, 325] width 199 height 31
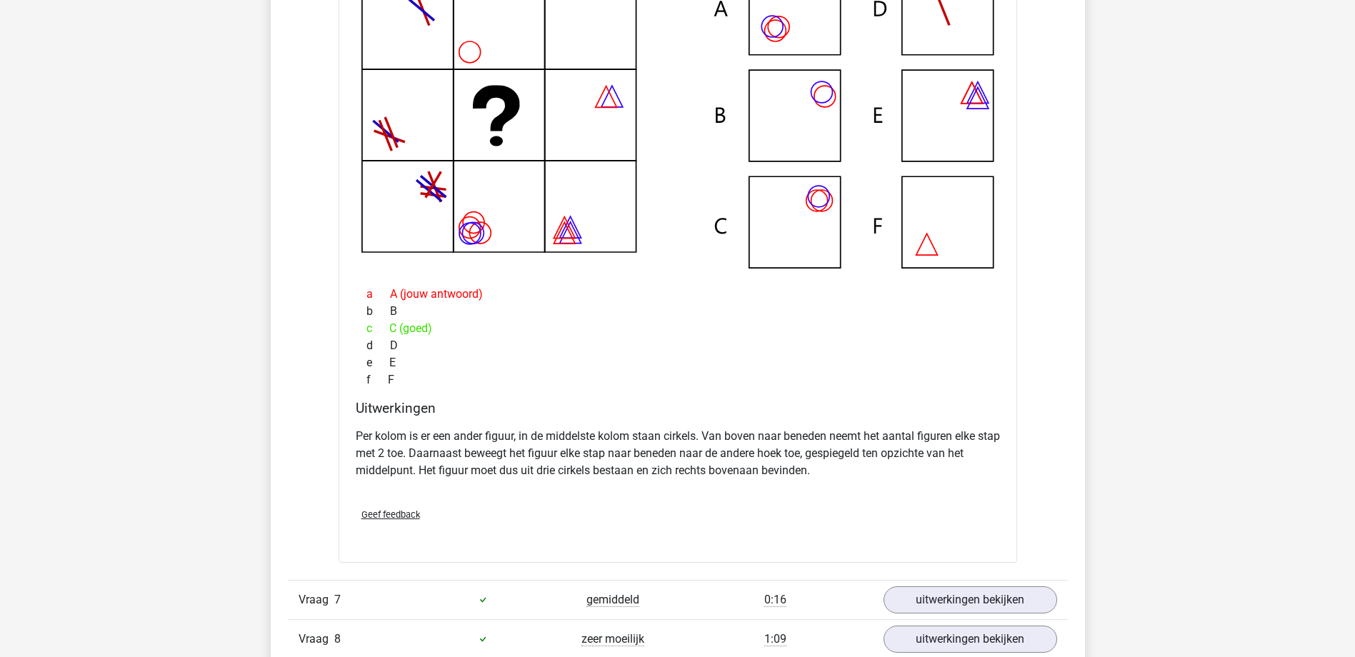
scroll to position [5858, 0]
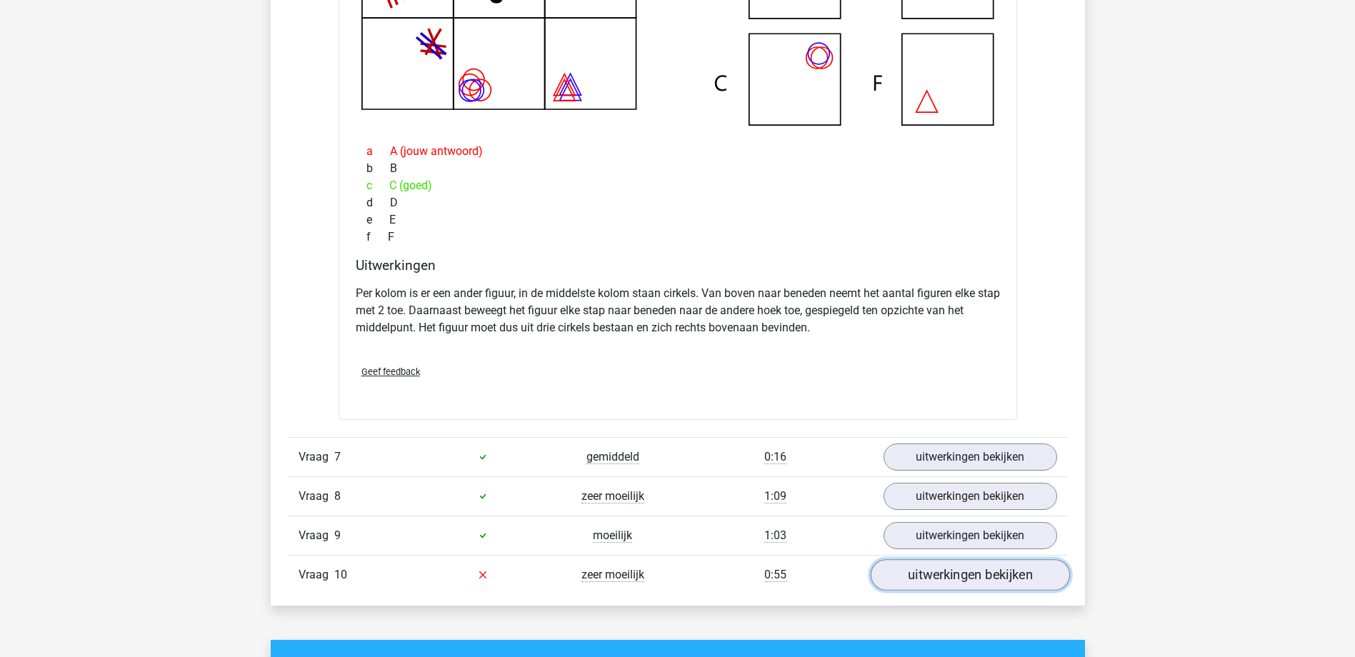
click at [939, 584] on link "uitwerkingen bekijken" at bounding box center [969, 574] width 199 height 31
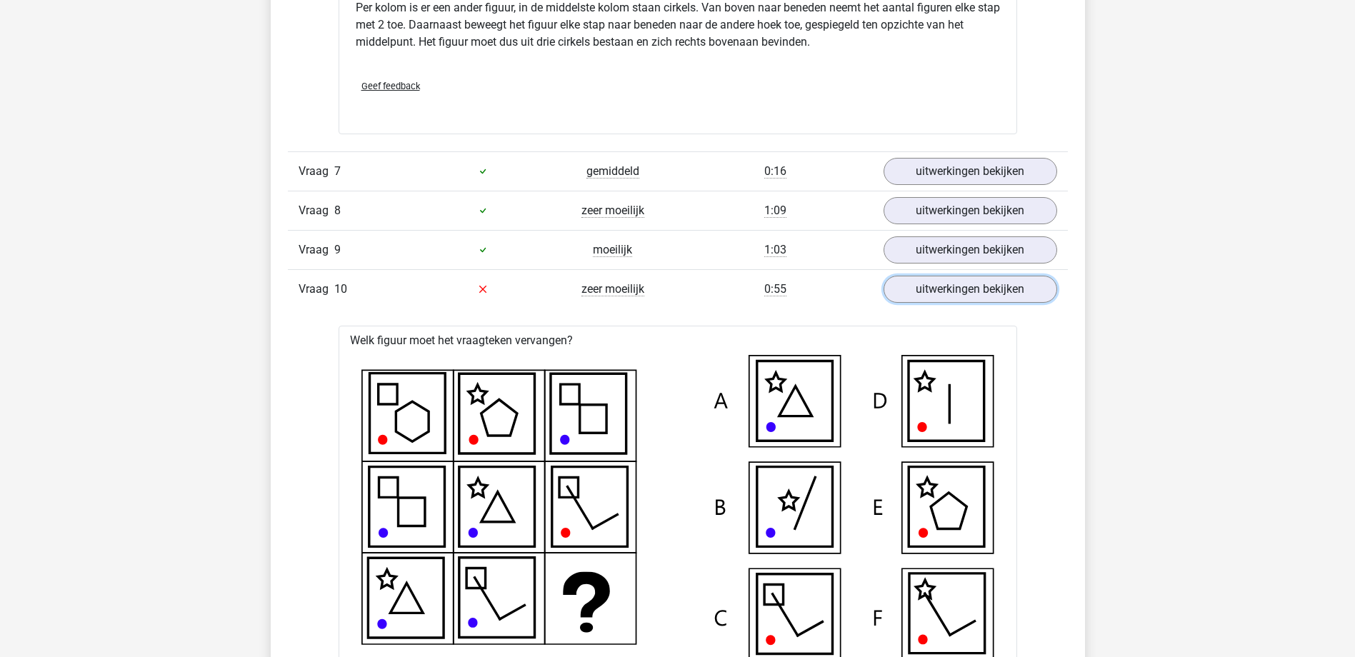
scroll to position [6001, 0]
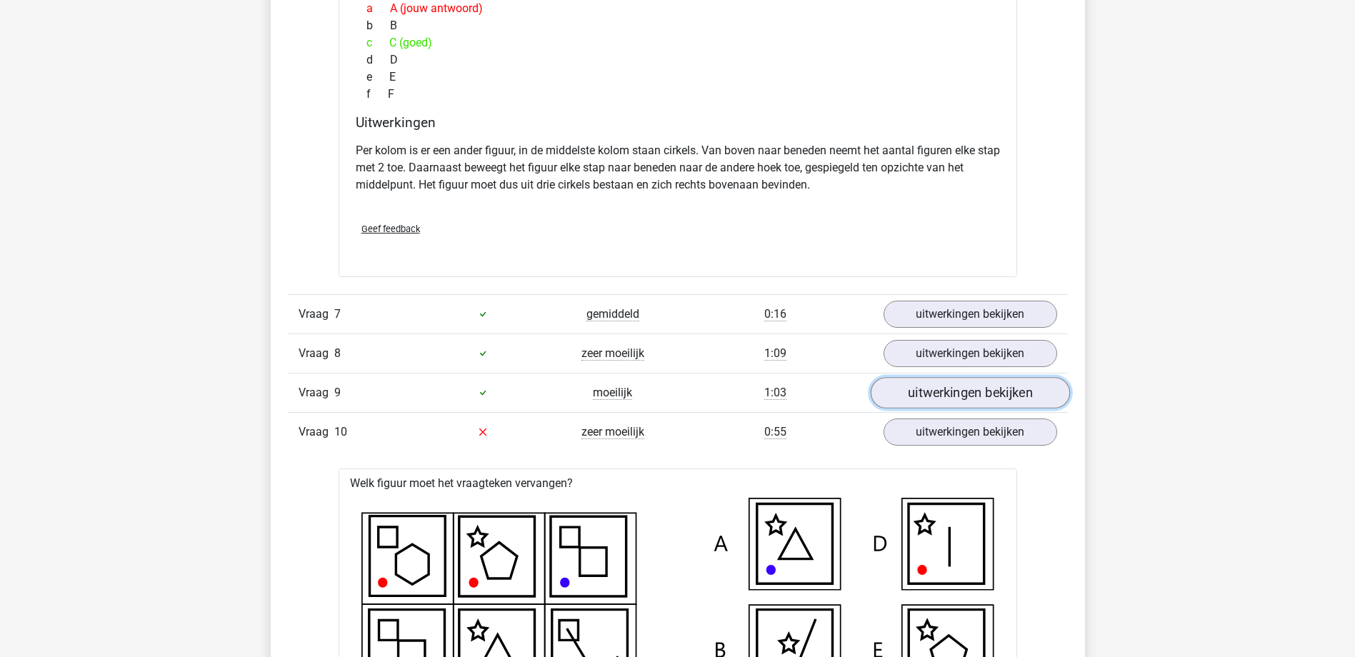
click at [960, 390] on link "uitwerkingen bekijken" at bounding box center [969, 392] width 199 height 31
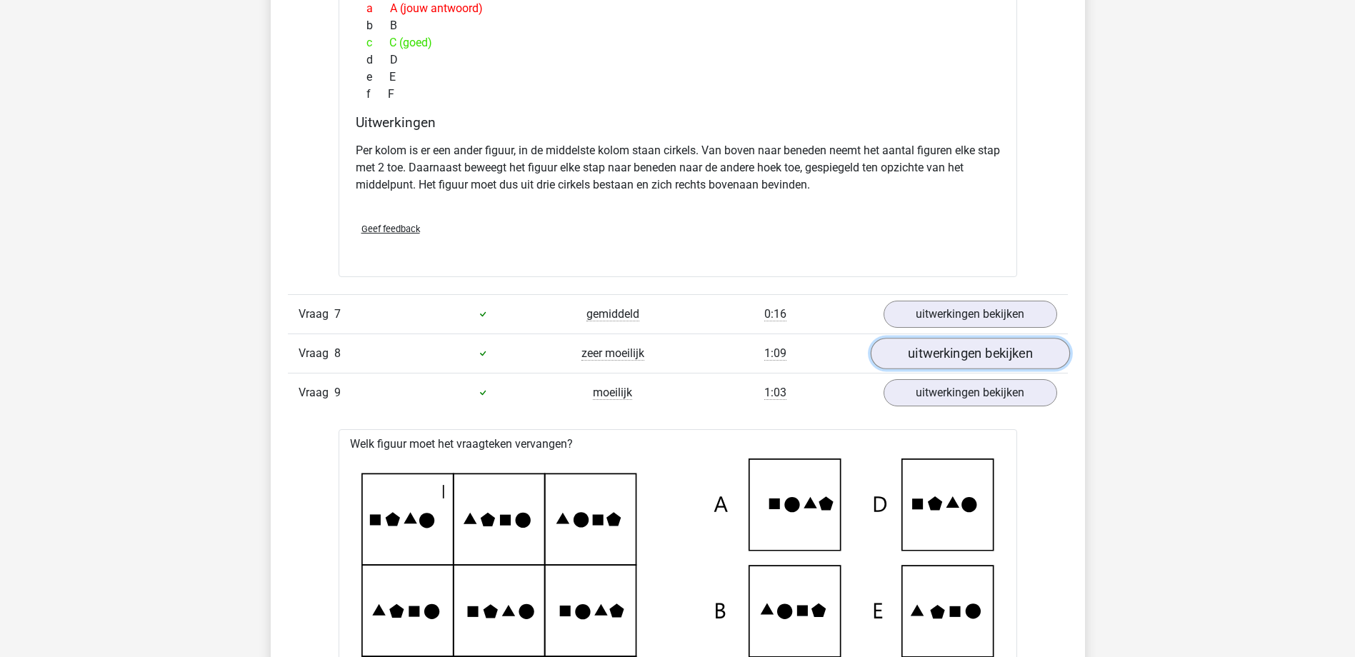
click at [962, 357] on link "uitwerkingen bekijken" at bounding box center [969, 353] width 199 height 31
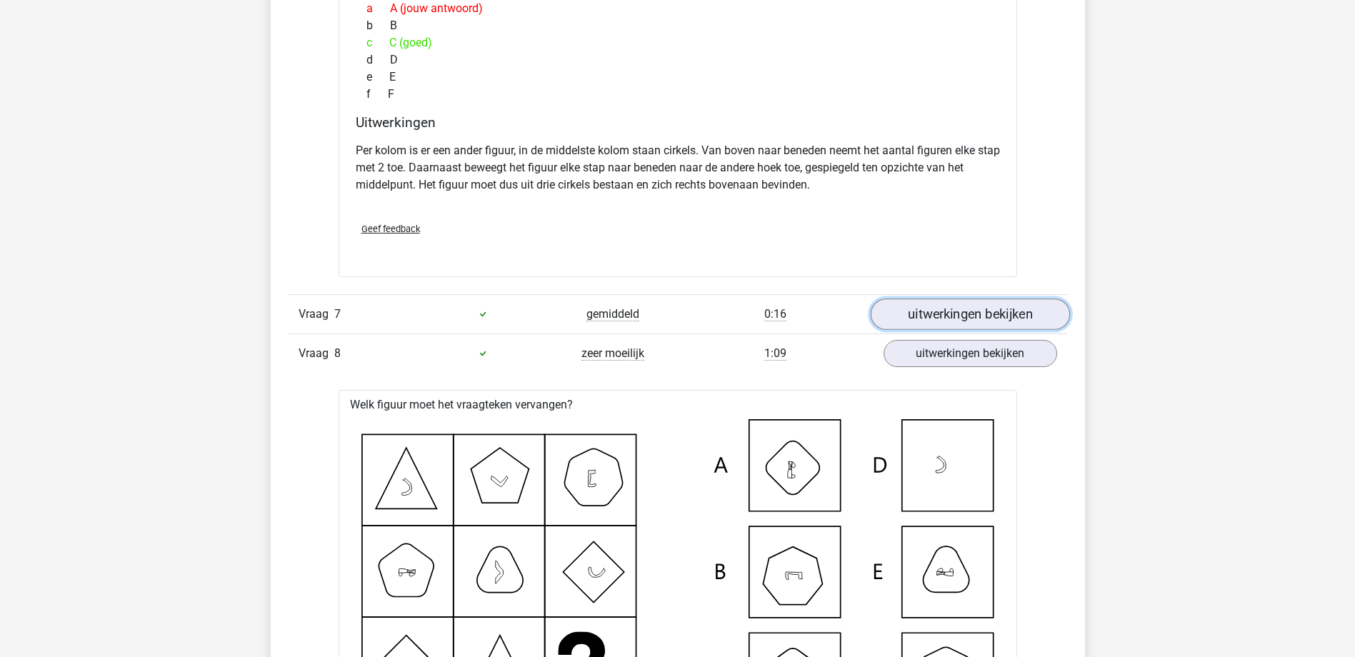
click at [967, 316] on link "uitwerkingen bekijken" at bounding box center [969, 314] width 199 height 31
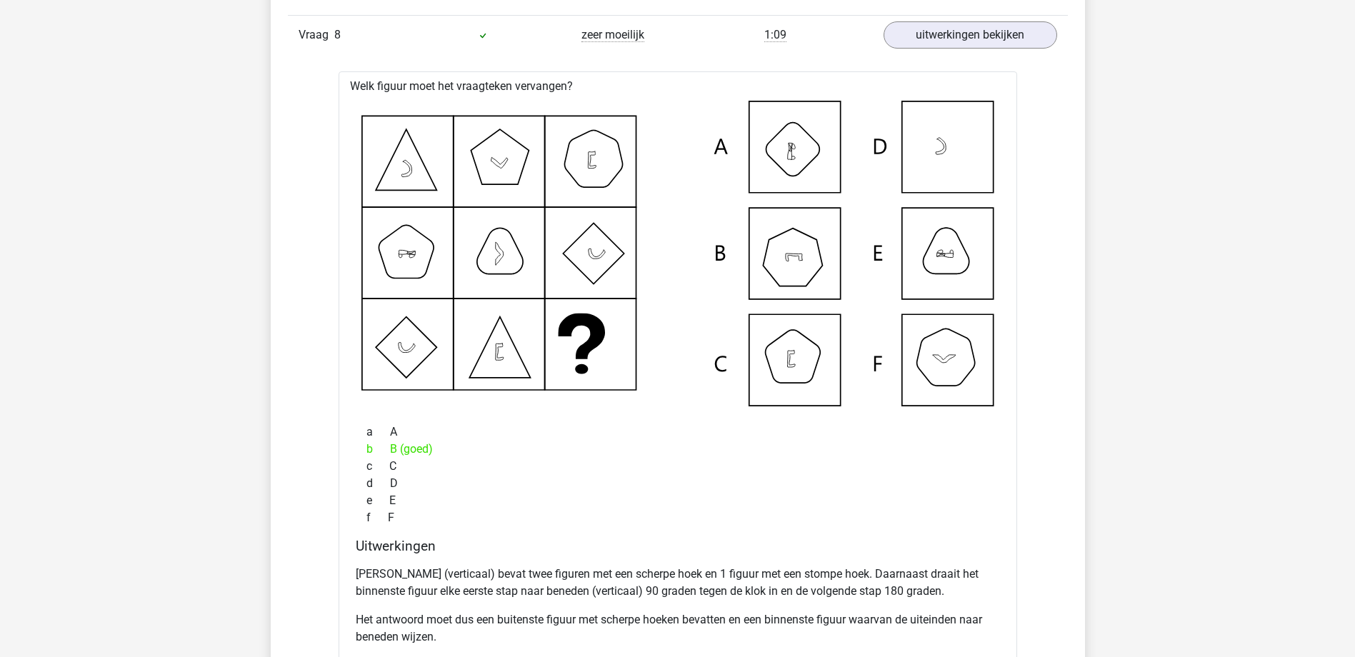
scroll to position [7501, 0]
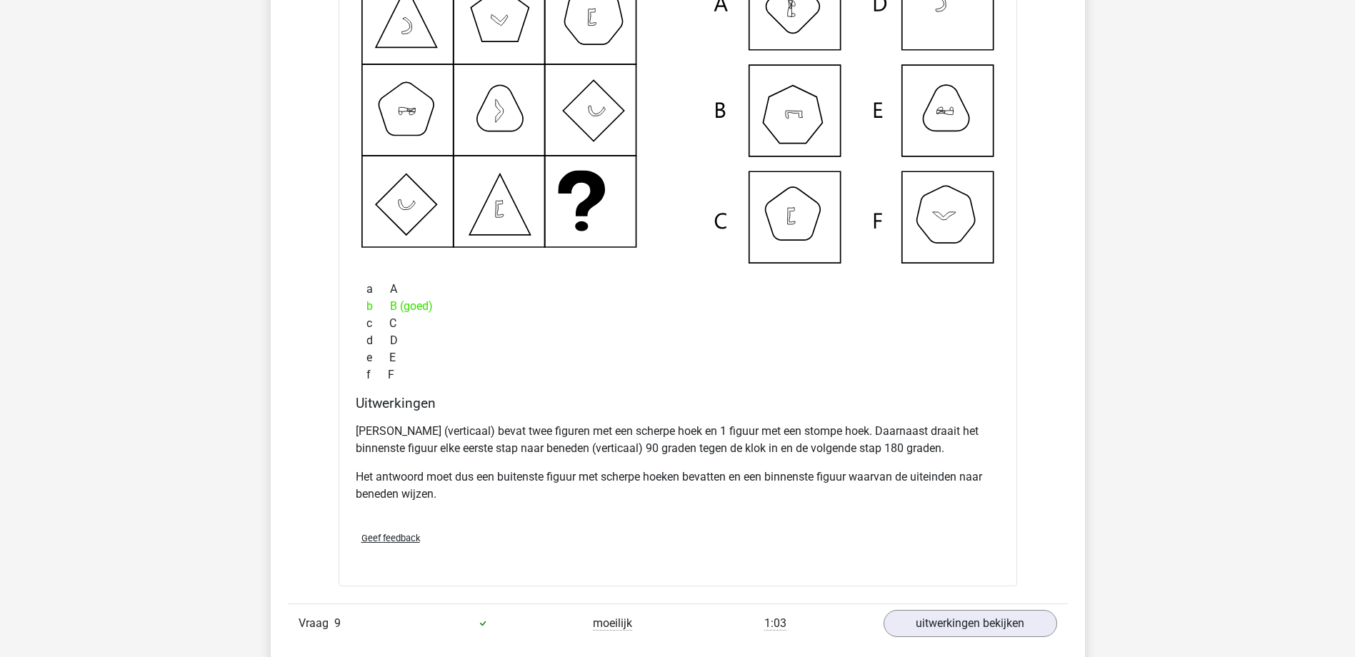
click at [623, 508] on div "[PERSON_NAME] (verticaal) bevat twee figuren met een scherpe hoek en 1 figuur m…" at bounding box center [678, 468] width 644 height 103
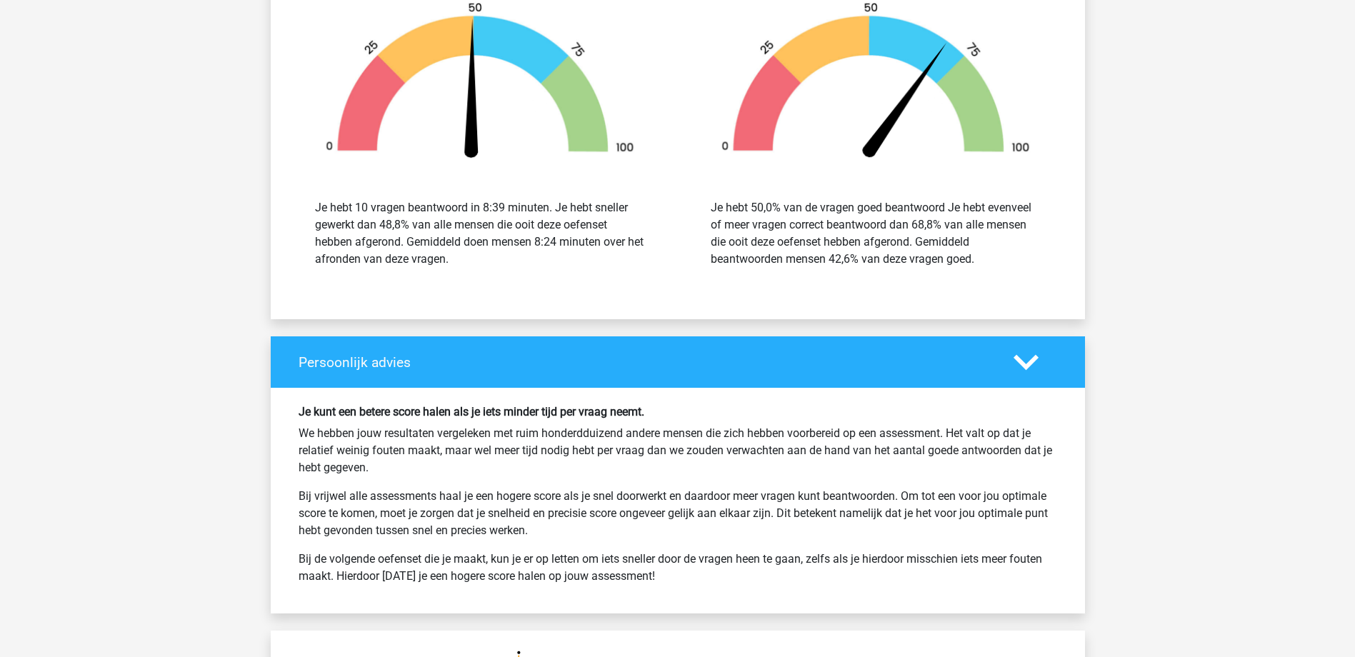
scroll to position [10502, 0]
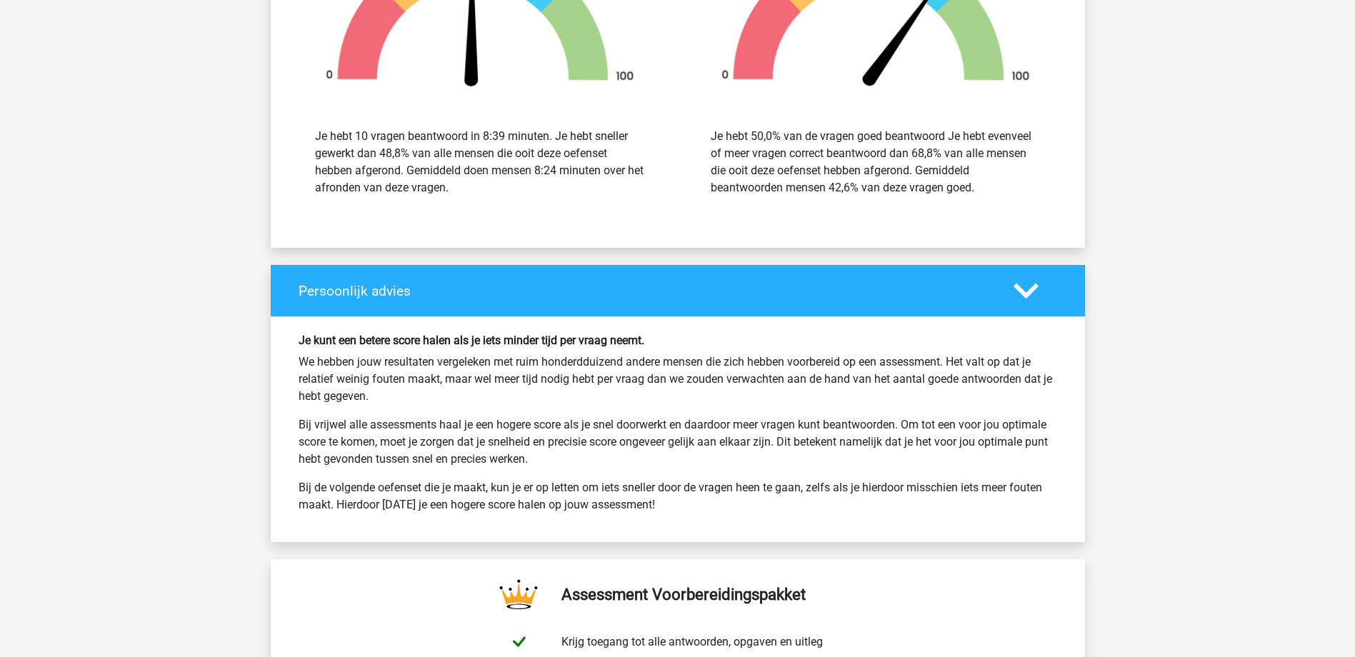
click at [788, 392] on p "We hebben jouw resultaten vergeleken met ruim honderdduizend andere mensen die …" at bounding box center [678, 379] width 759 height 51
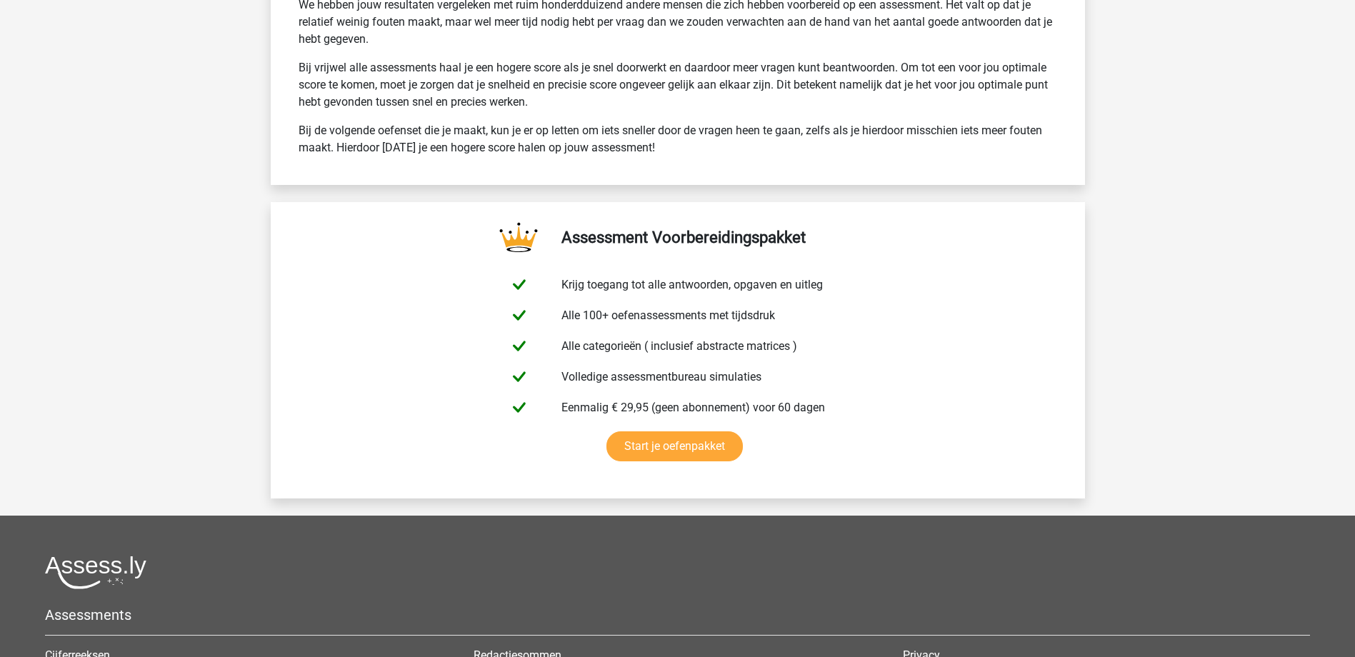
scroll to position [11095, 0]
